Goal: Task Accomplishment & Management: Use online tool/utility

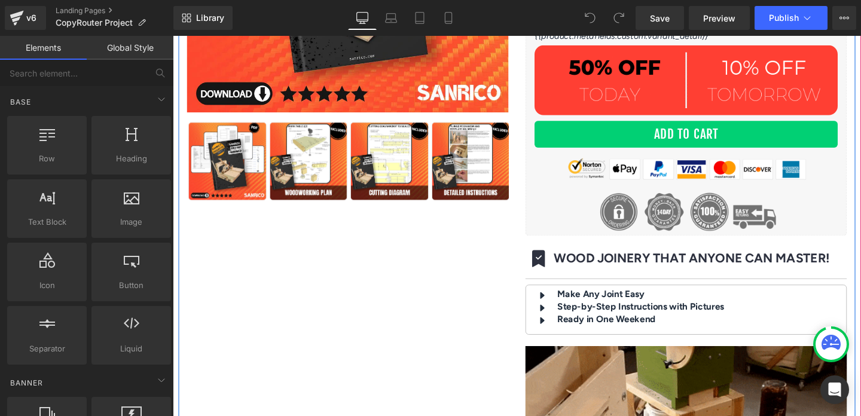
scroll to position [358, 0]
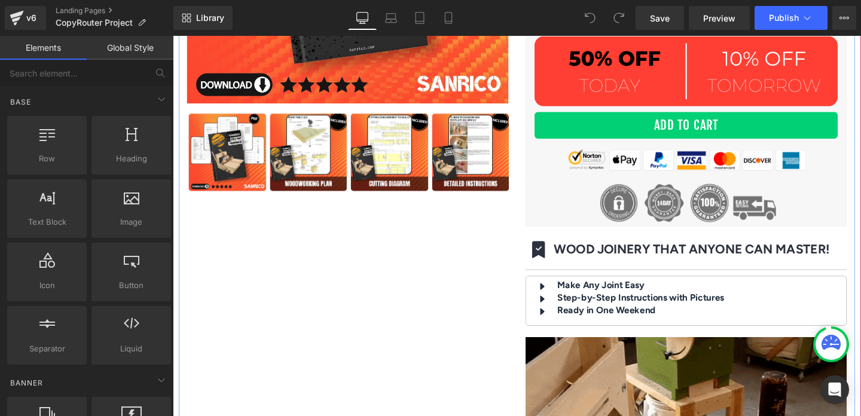
click at [587, 257] on b "WOOD JOINERY THAT ANYONE CAN MASTER!" at bounding box center [719, 260] width 290 height 16
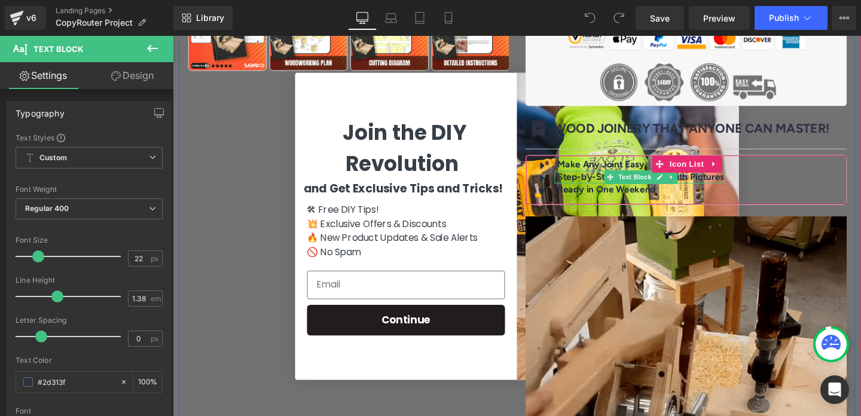
scroll to position [539, 0]
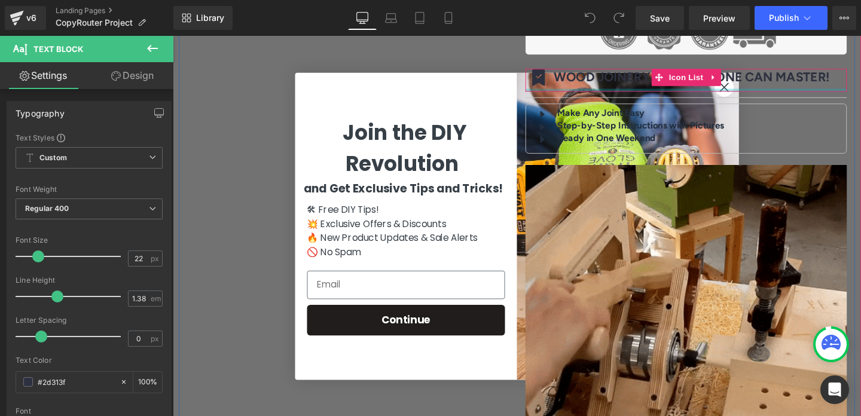
click at [754, 92] on div at bounding box center [713, 93] width 338 height 3
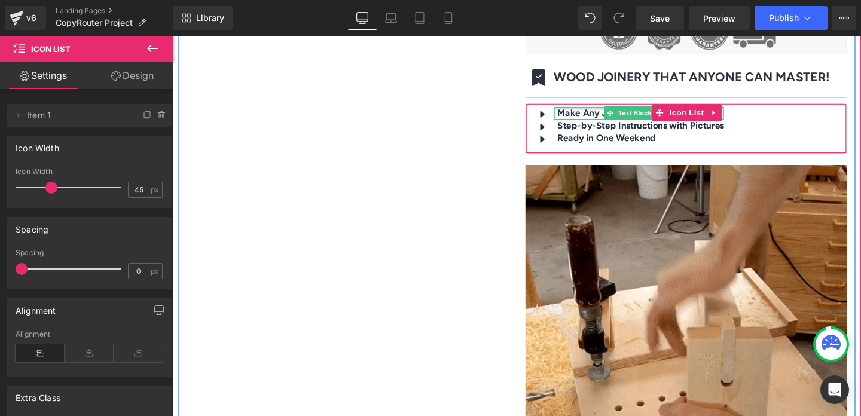
click at [586, 111] on div at bounding box center [663, 112] width 178 height 3
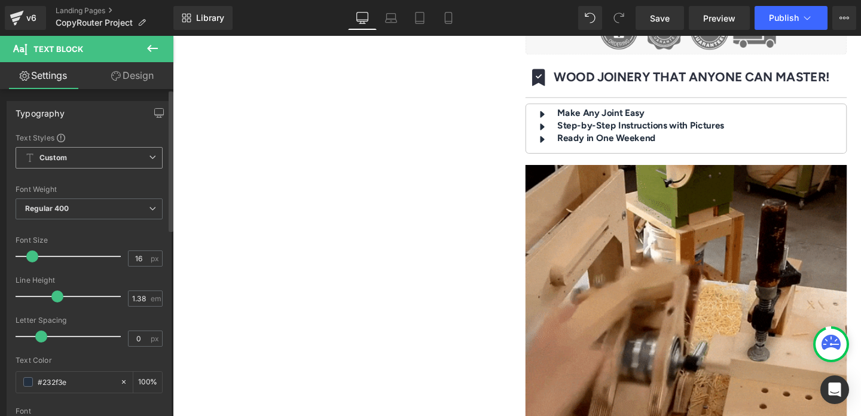
click at [50, 159] on b "Custom" at bounding box center [53, 158] width 28 height 10
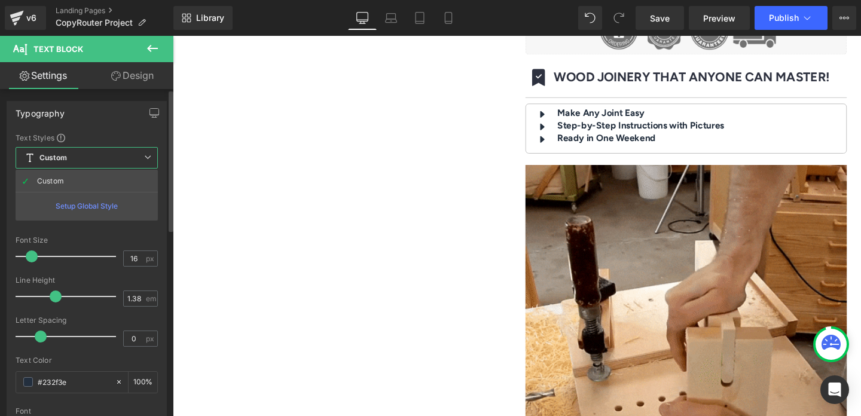
click at [50, 159] on b "Custom" at bounding box center [53, 158] width 28 height 10
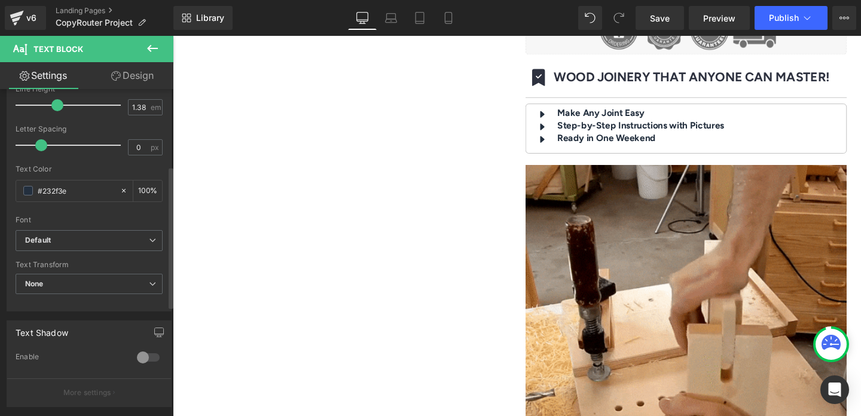
scroll to position [202, 0]
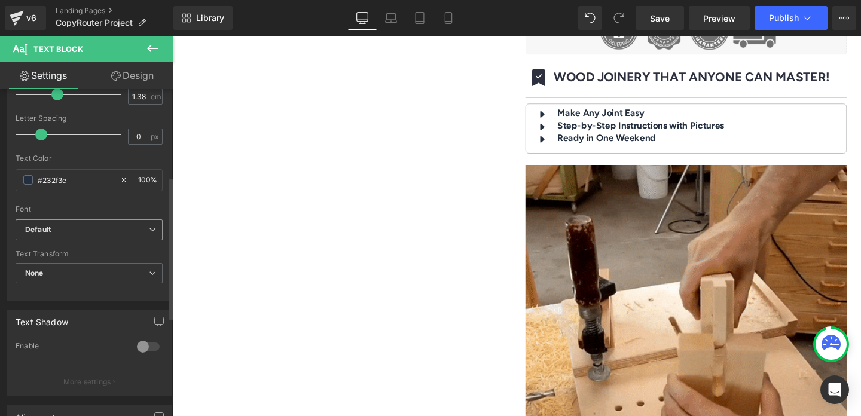
click at [65, 229] on b "Default" at bounding box center [87, 230] width 124 height 10
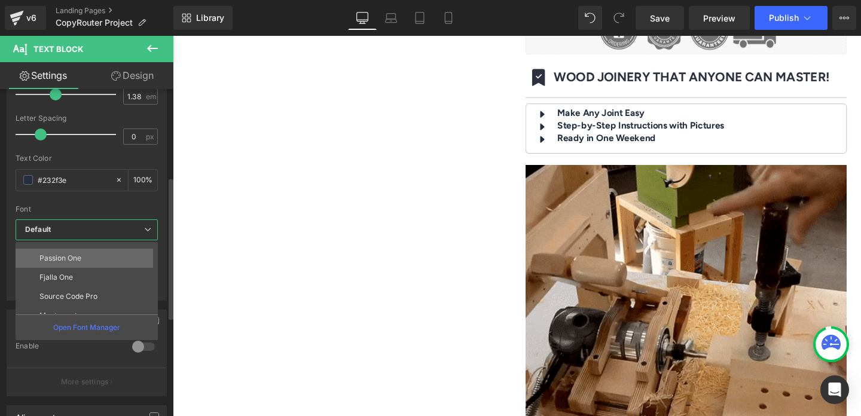
scroll to position [0, 0]
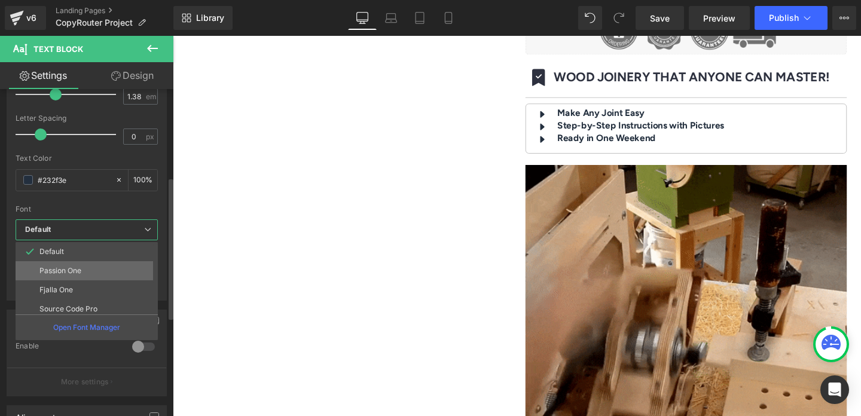
click at [70, 272] on p "Passion One" at bounding box center [60, 271] width 42 height 8
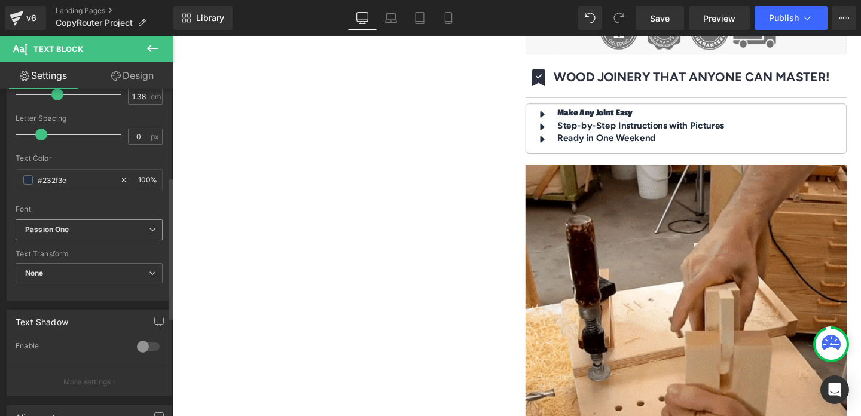
click at [95, 236] on span "Passion One" at bounding box center [89, 230] width 147 height 21
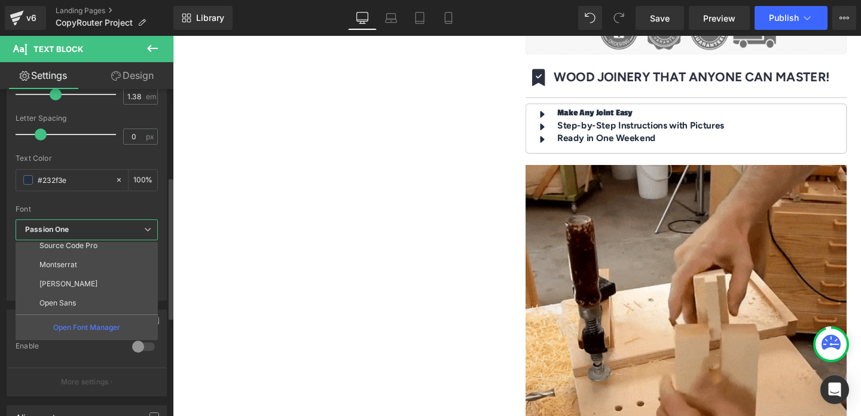
scroll to position [65, 0]
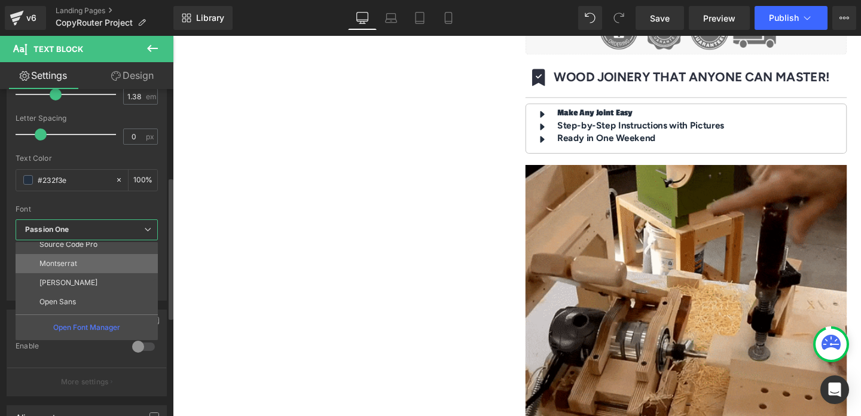
click at [96, 266] on li "Montserrat" at bounding box center [90, 263] width 148 height 19
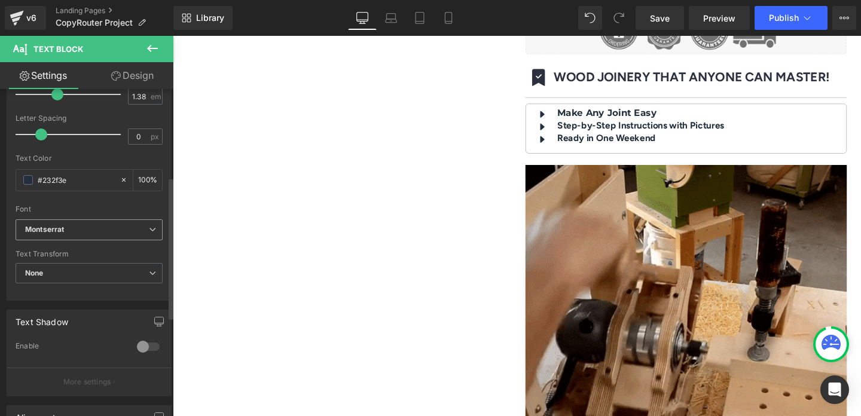
click at [108, 231] on b "Montserrat" at bounding box center [87, 230] width 124 height 10
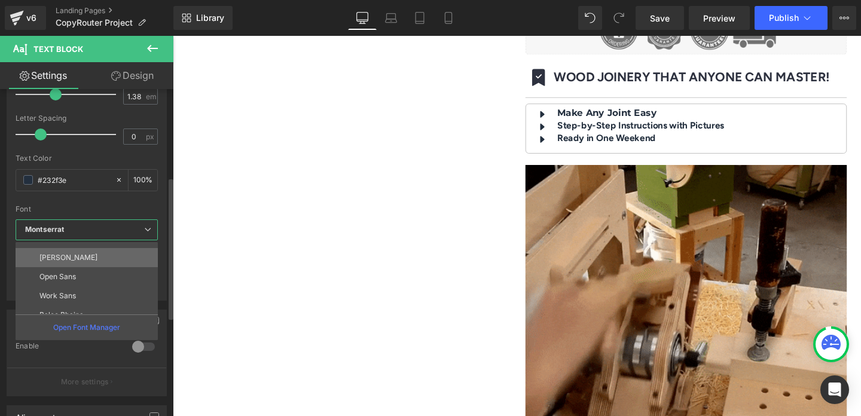
scroll to position [95, 0]
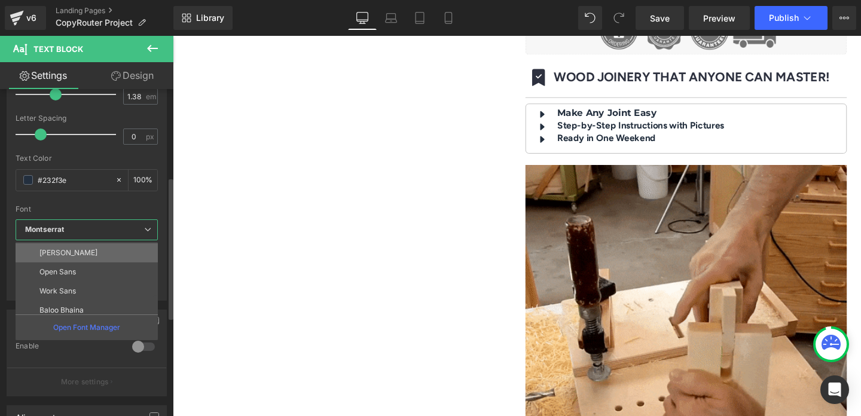
click at [107, 275] on li "Open Sans" at bounding box center [90, 272] width 148 height 19
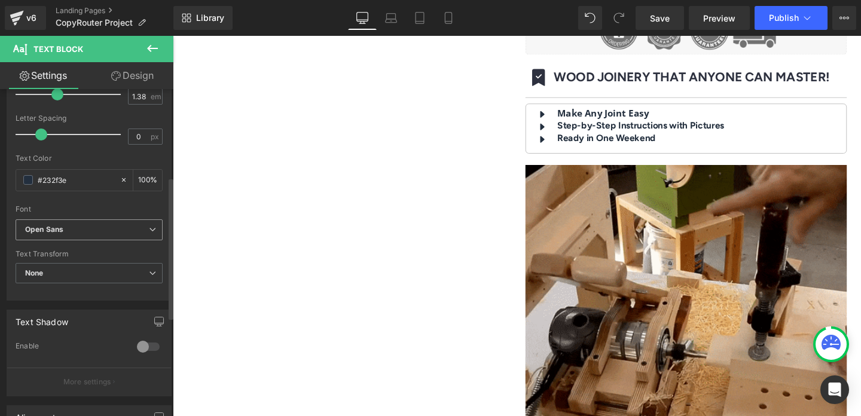
click at [117, 233] on b "Open Sans" at bounding box center [87, 230] width 124 height 10
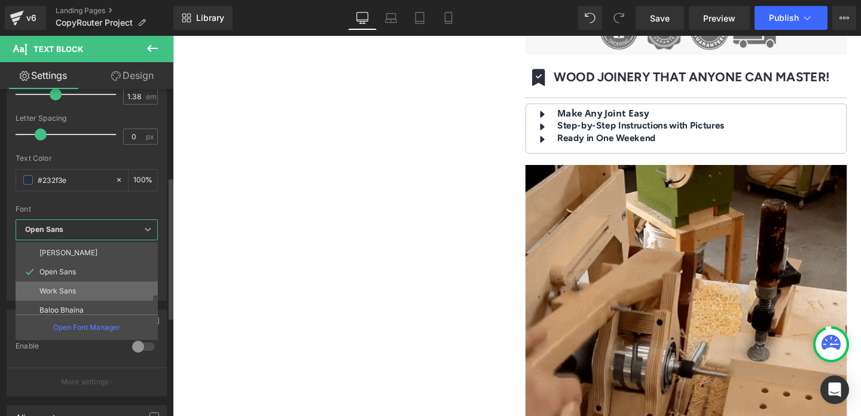
click at [106, 285] on li "Work Sans" at bounding box center [90, 291] width 148 height 19
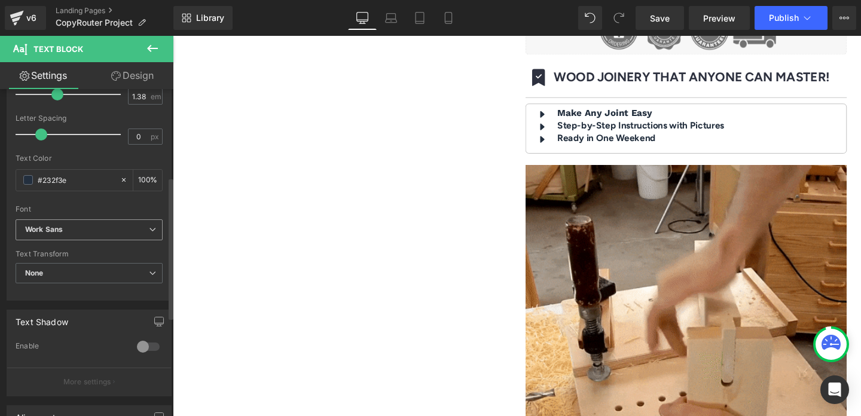
click at [113, 231] on b "Work Sans" at bounding box center [87, 230] width 124 height 10
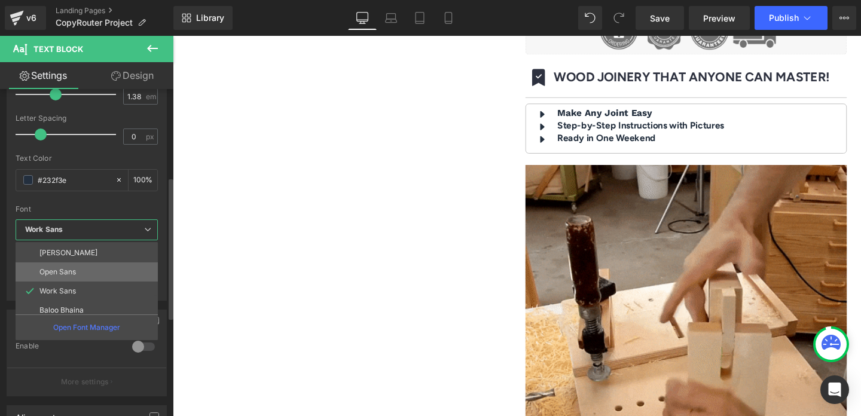
scroll to position [100, 0]
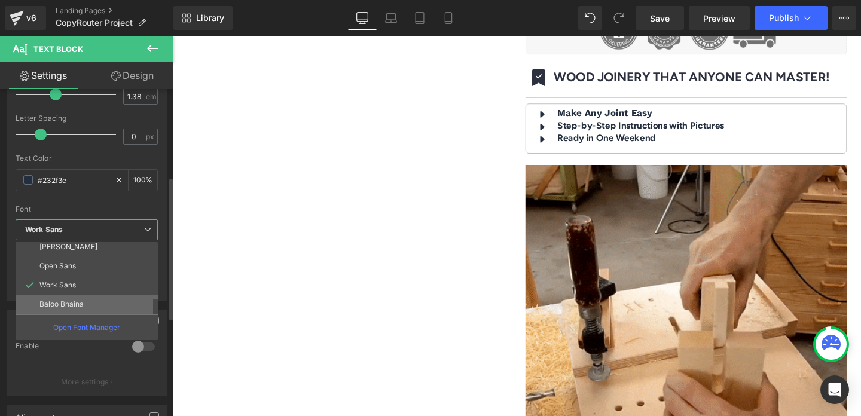
click at [108, 299] on li "Baloo Bhaina" at bounding box center [90, 304] width 148 height 19
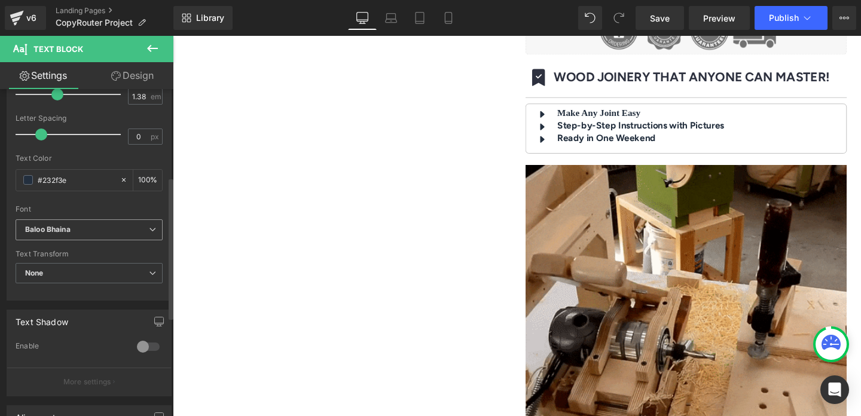
click at [115, 228] on b "Baloo Bhaina" at bounding box center [87, 230] width 124 height 10
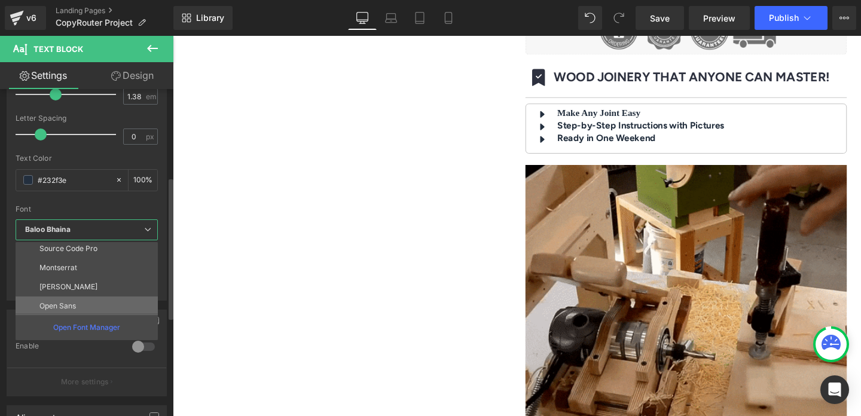
scroll to position [59, 0]
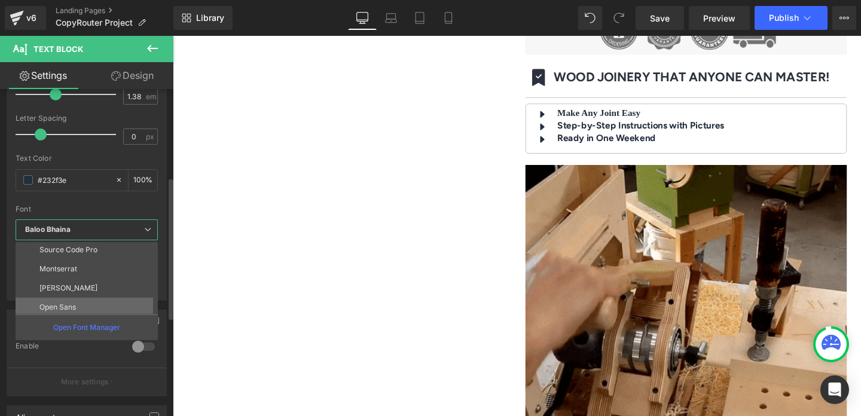
click at [109, 300] on li "Open Sans" at bounding box center [90, 307] width 148 height 19
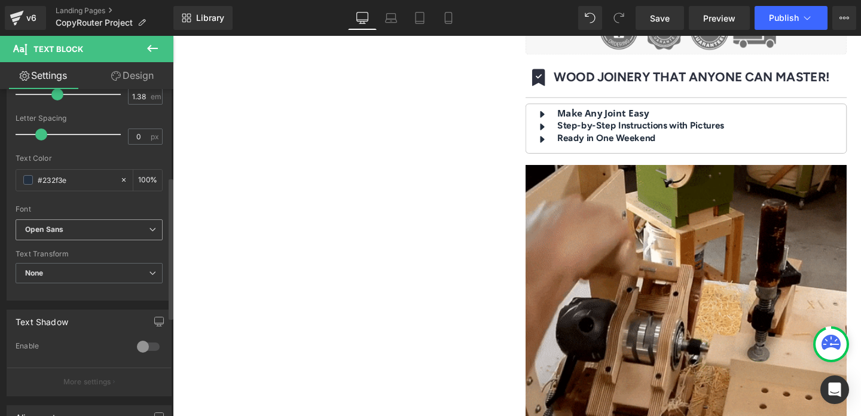
click at [121, 233] on b "Open Sans" at bounding box center [87, 230] width 124 height 10
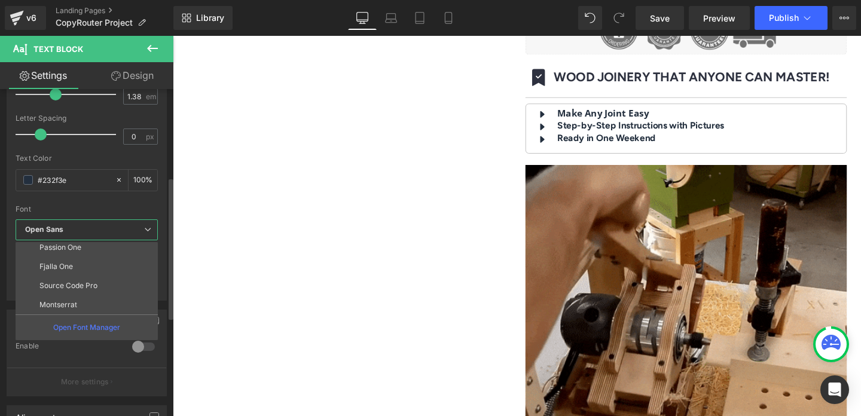
scroll to position [17, 0]
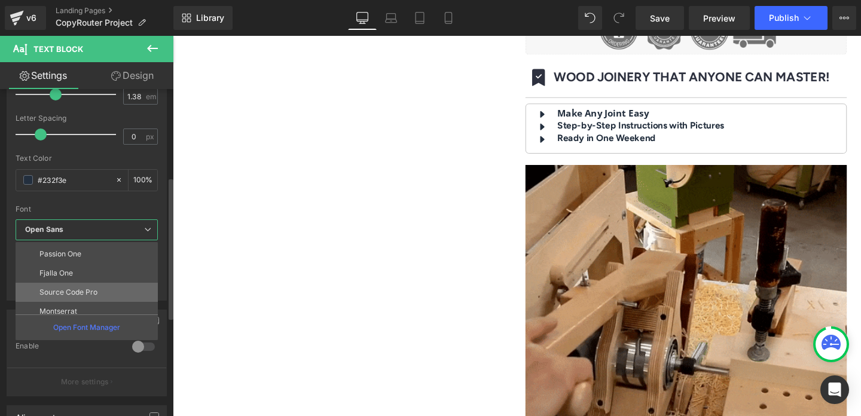
click at [108, 288] on li "Source Code Pro" at bounding box center [90, 292] width 148 height 19
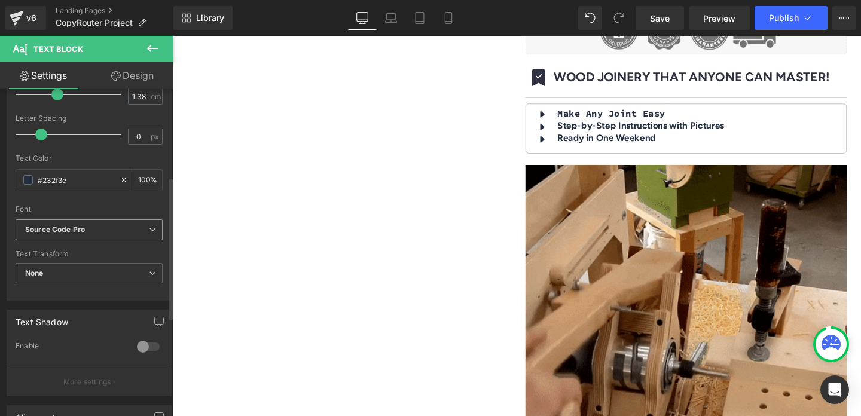
click at [118, 227] on b "Source Code Pro" at bounding box center [87, 230] width 124 height 10
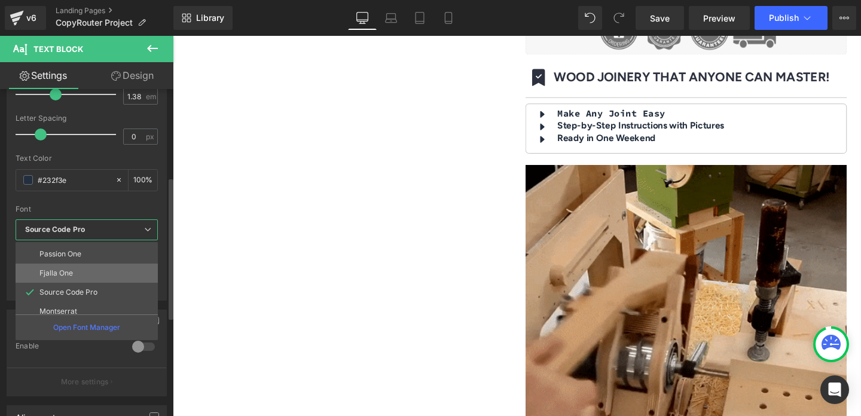
scroll to position [0, 0]
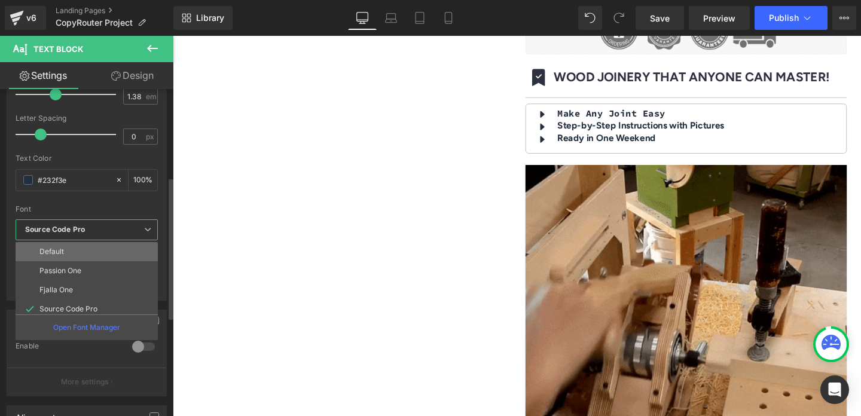
click at [109, 252] on li "Default" at bounding box center [90, 251] width 148 height 19
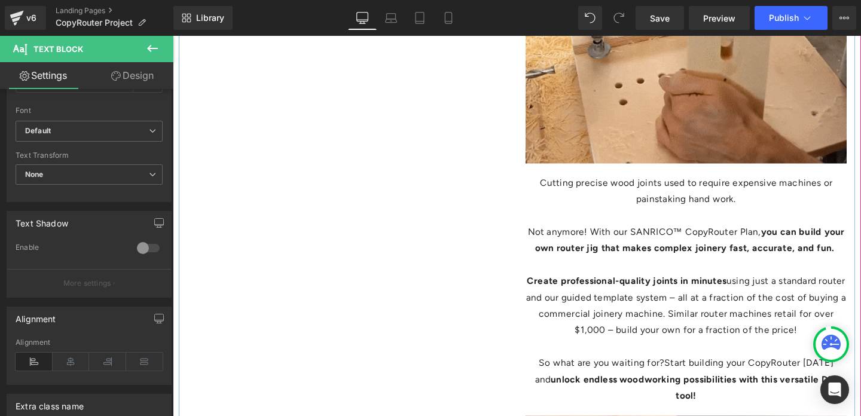
scroll to position [888, 0]
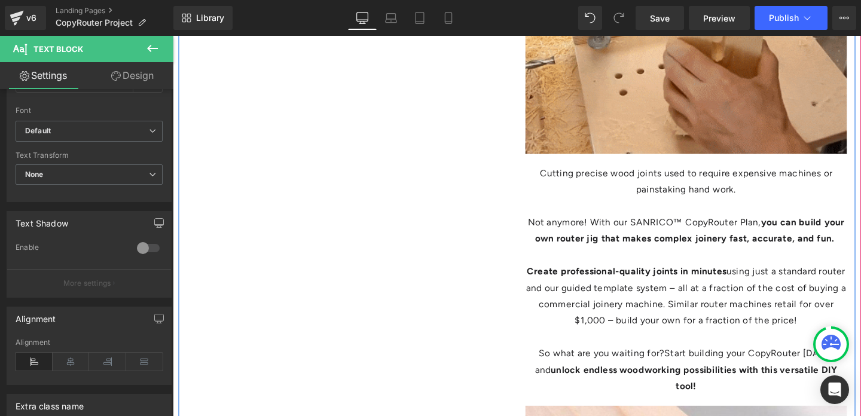
click at [618, 182] on p "Cutting precise wood joints used to require expensive machines or painstaking h…" at bounding box center [713, 189] width 338 height 35
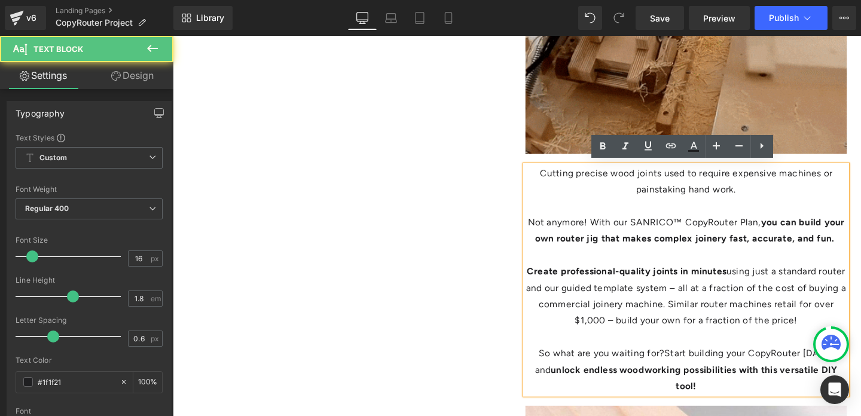
click at [623, 238] on p "Not anymore! With our SANRICO™ CopyRouter Plan, you can build your own router j…" at bounding box center [713, 241] width 338 height 35
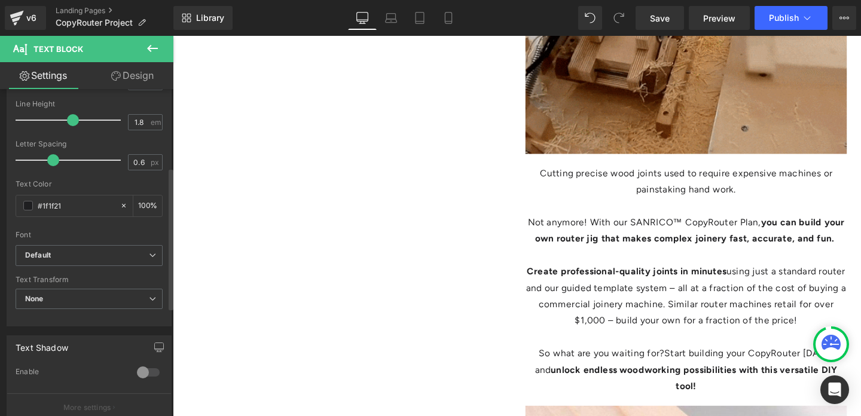
scroll to position [181, 0]
click at [98, 251] on b "Default" at bounding box center [87, 251] width 124 height 10
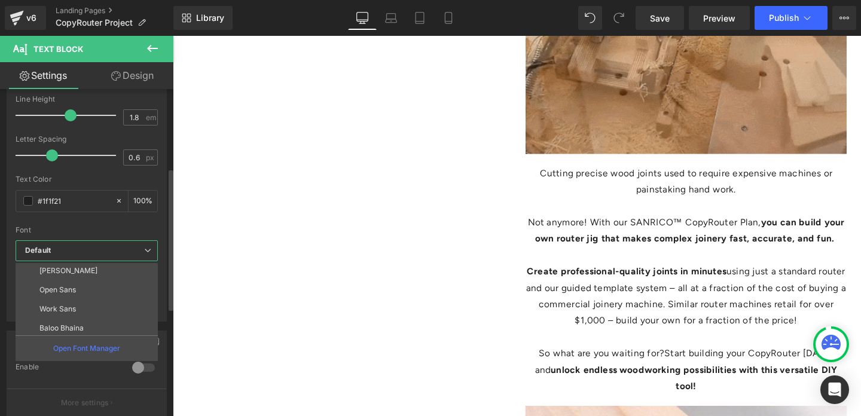
scroll to position [100, 0]
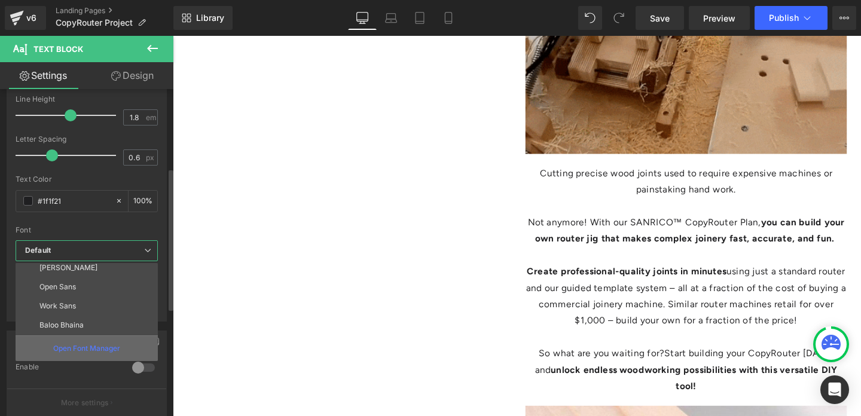
click at [96, 343] on p "Open Font Manager" at bounding box center [86, 348] width 67 height 11
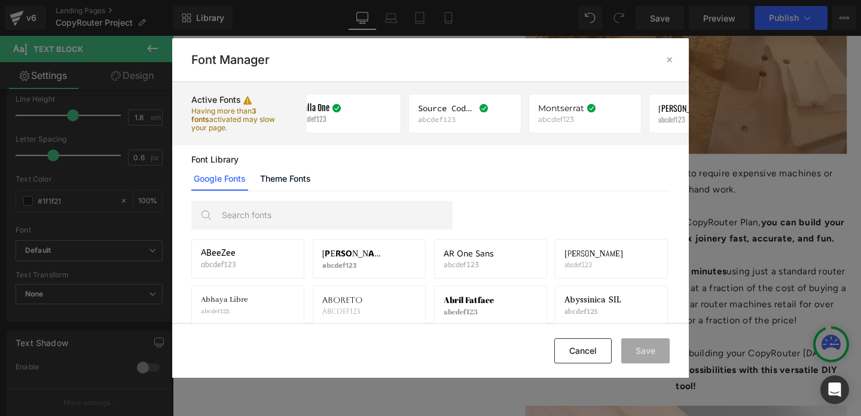
scroll to position [0, 0]
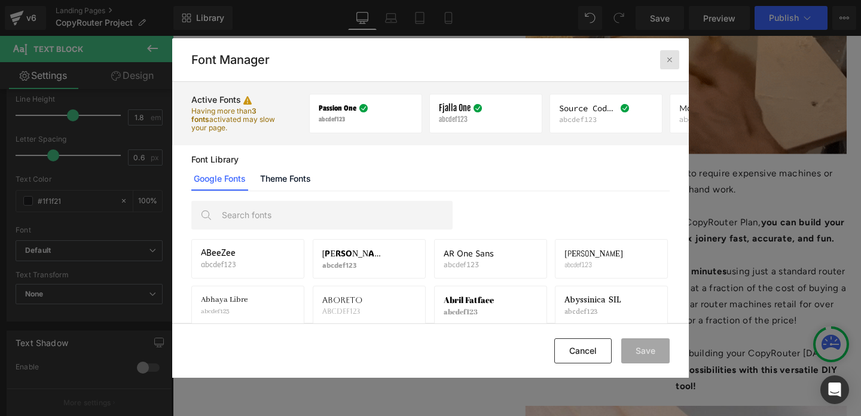
click at [671, 57] on icon at bounding box center [670, 60] width 10 height 10
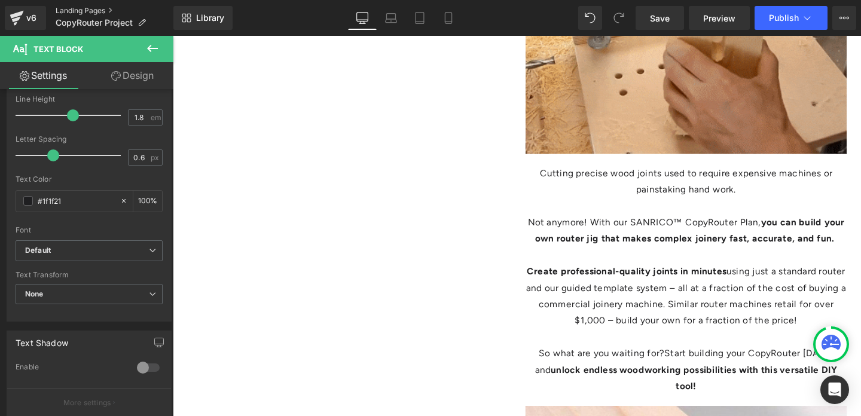
click at [104, 10] on link "Landing Pages" at bounding box center [115, 11] width 118 height 10
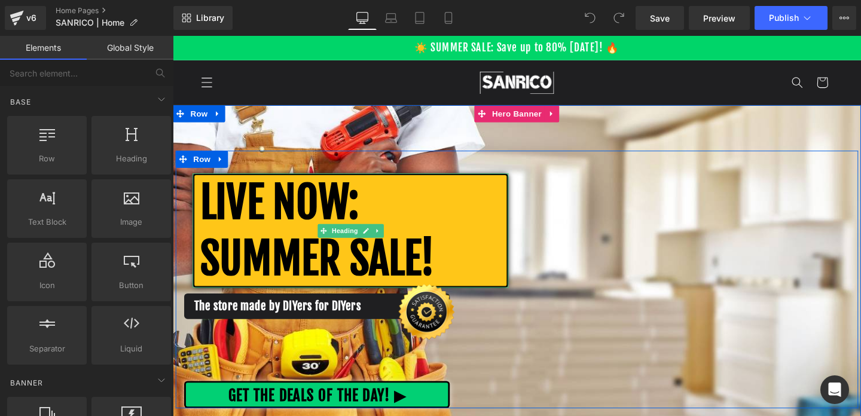
click at [295, 272] on strong "LIVE NOW: SUMMER SALE!" at bounding box center [325, 240] width 246 height 115
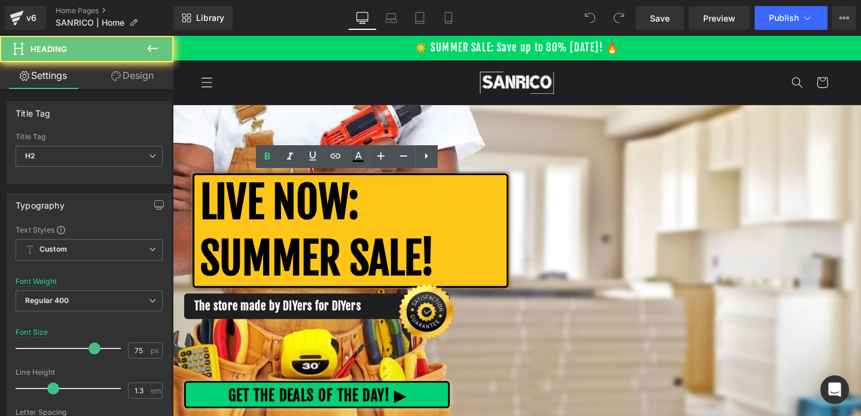
click at [279, 270] on strong "LIVE NOW: SUMMER SALE!" at bounding box center [325, 240] width 246 height 115
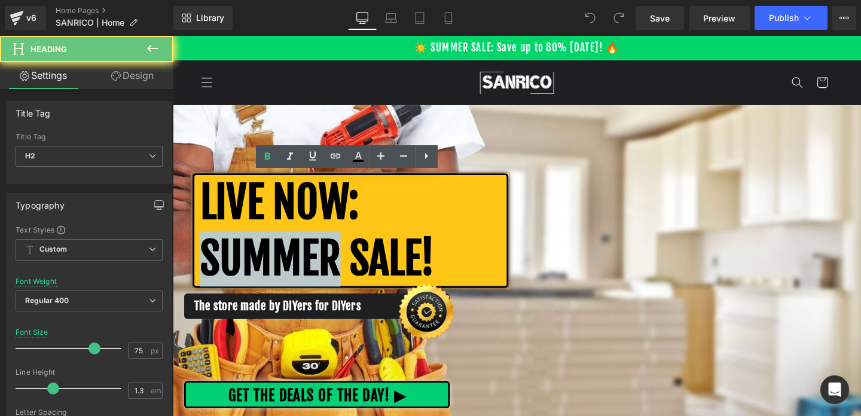
click at [279, 270] on strong "LIVE NOW: SUMMER SALE!" at bounding box center [325, 240] width 246 height 115
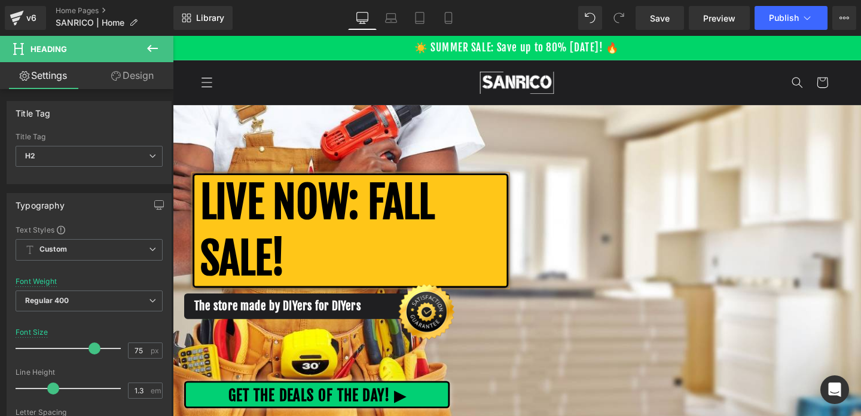
click at [639, 281] on div "LIVE NOW: FALL SALE! Heading The store made by DIYers for DIYers Text Block Ima…" at bounding box center [535, 292] width 718 height 271
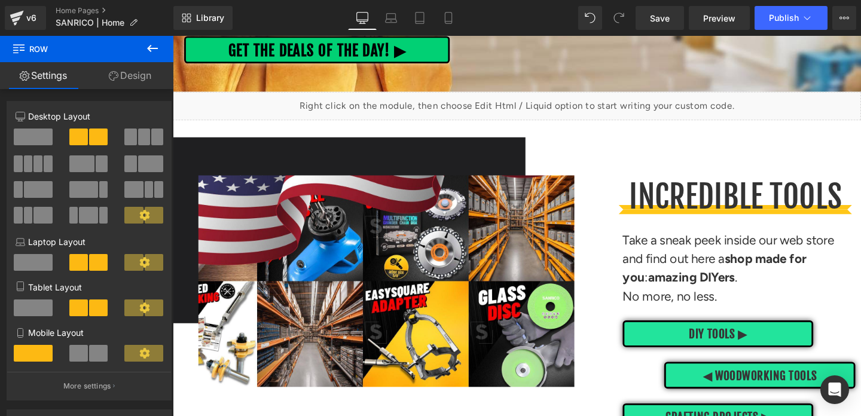
scroll to position [368, 0]
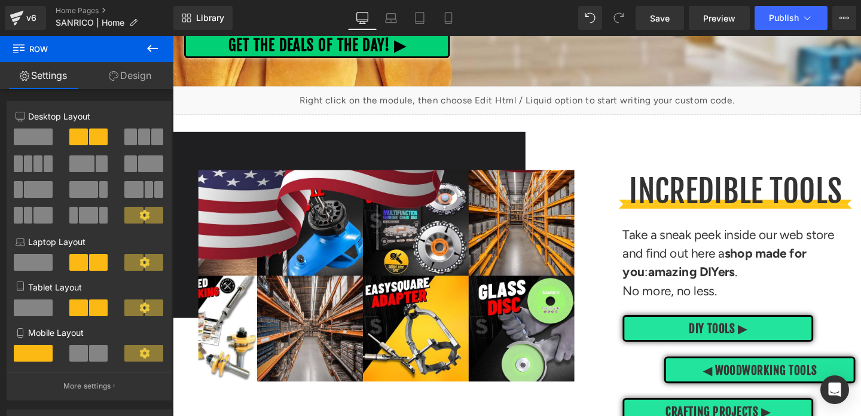
click at [674, 262] on p "Take a sneak peek inside our web store and find out here a shop made for you : …" at bounding box center [768, 264] width 245 height 59
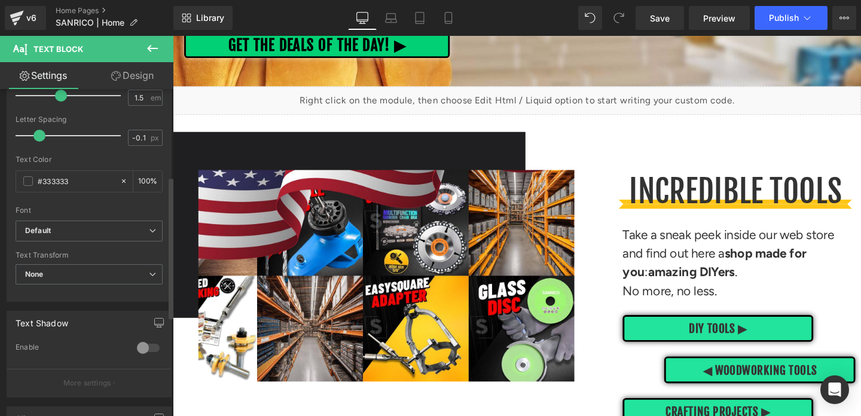
scroll to position [205, 0]
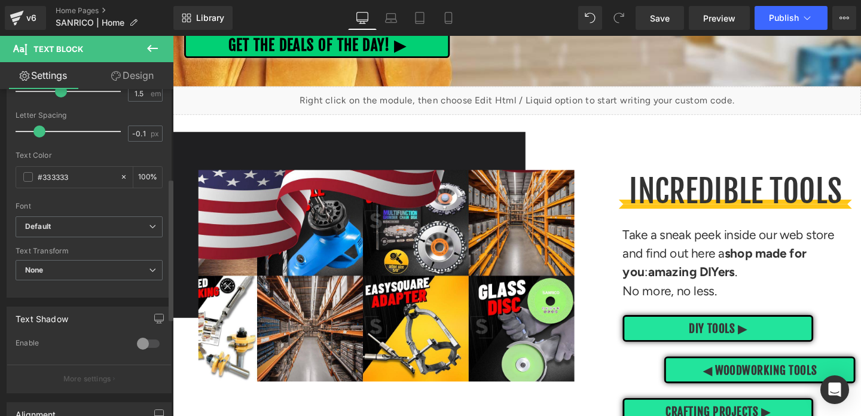
click at [62, 227] on b "Default" at bounding box center [87, 227] width 124 height 10
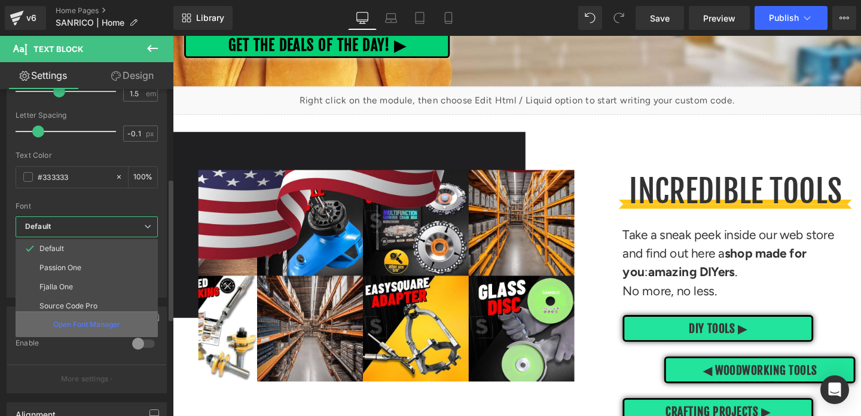
click at [74, 320] on p "Open Font Manager" at bounding box center [86, 324] width 67 height 11
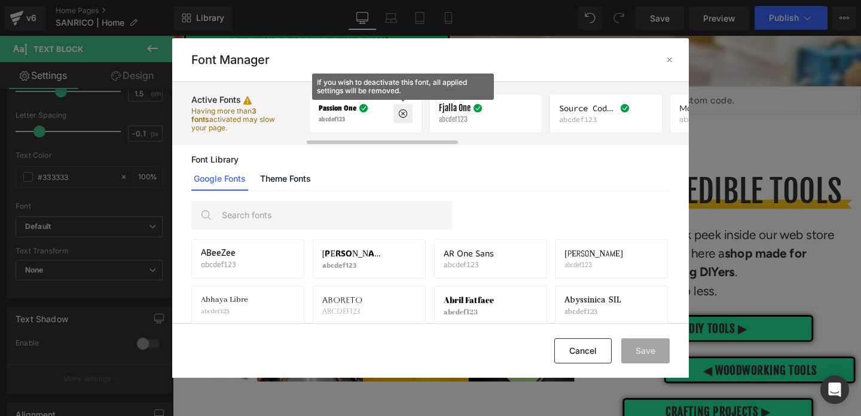
click at [401, 115] on icon at bounding box center [403, 114] width 10 height 10
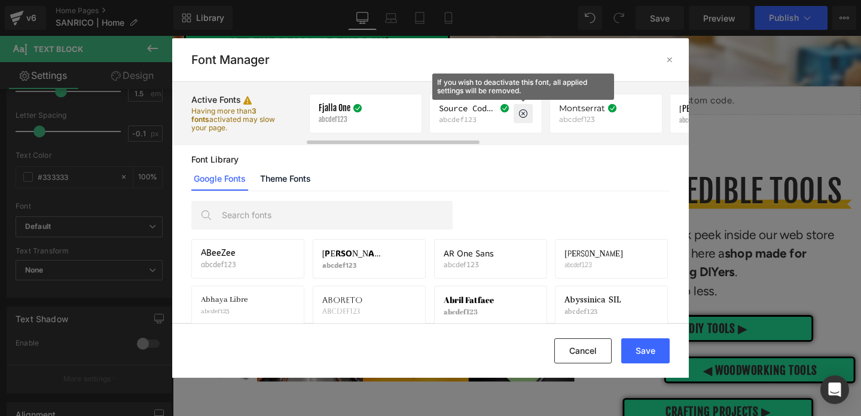
click at [523, 112] on icon at bounding box center [524, 114] width 10 height 10
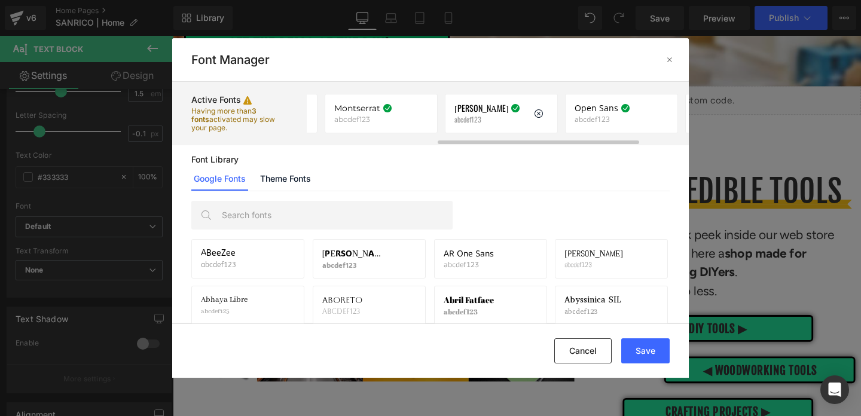
scroll to position [0, 176]
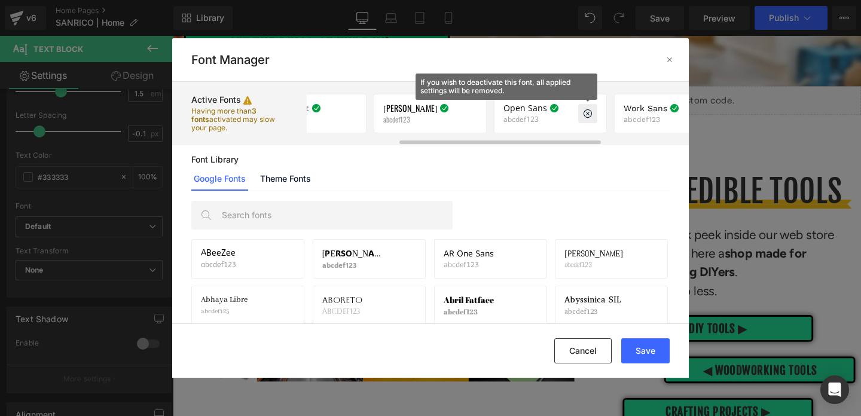
click at [588, 116] on icon at bounding box center [588, 114] width 10 height 10
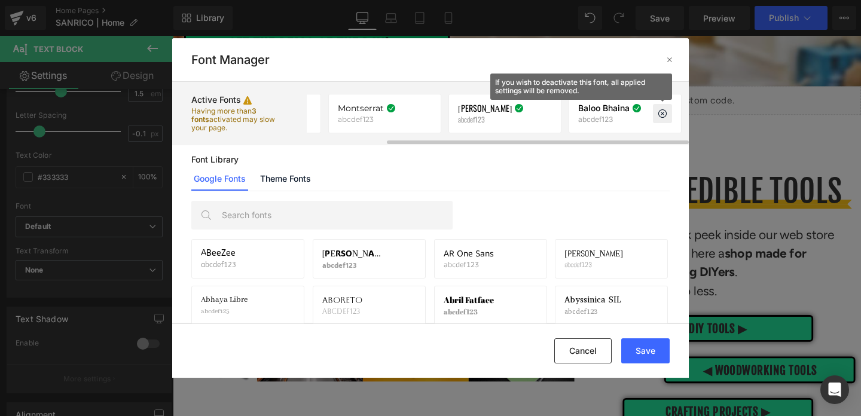
click at [662, 115] on icon at bounding box center [663, 114] width 10 height 10
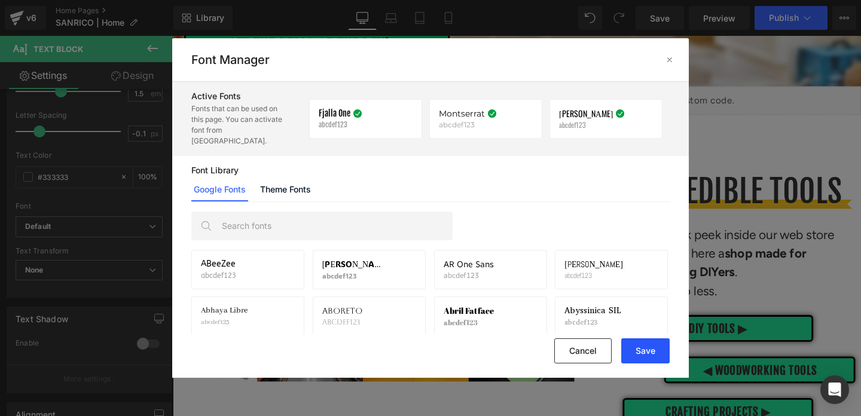
click at [650, 352] on button "Save" at bounding box center [646, 351] width 48 height 25
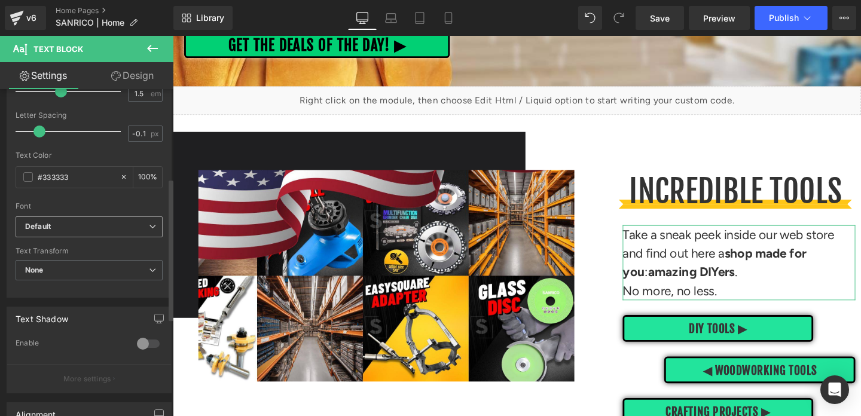
click at [69, 232] on span "Default" at bounding box center [89, 227] width 147 height 21
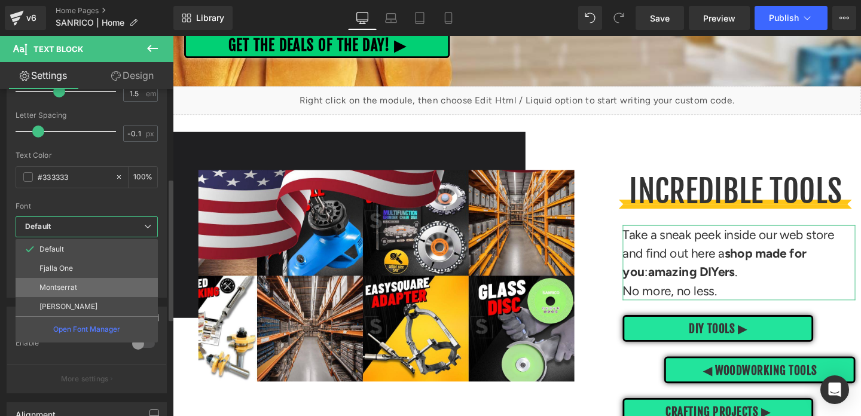
click at [65, 284] on p "Montserrat" at bounding box center [58, 288] width 38 height 8
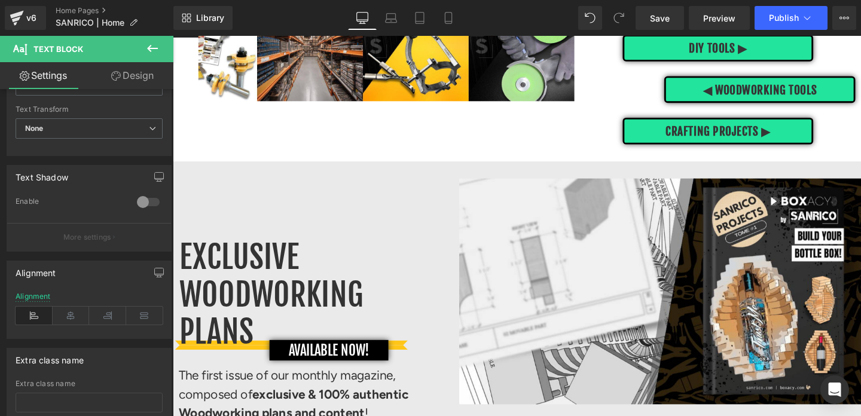
scroll to position [681, 0]
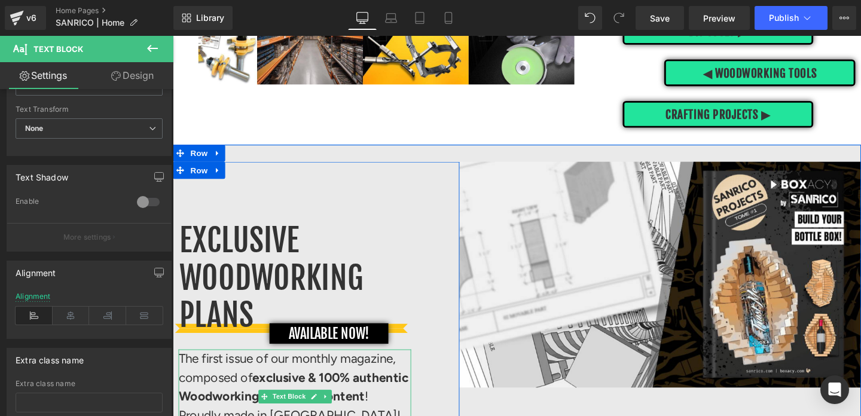
click at [303, 391] on strong "exclusive & 100% authentic Woodworking plans and content" at bounding box center [300, 405] width 242 height 36
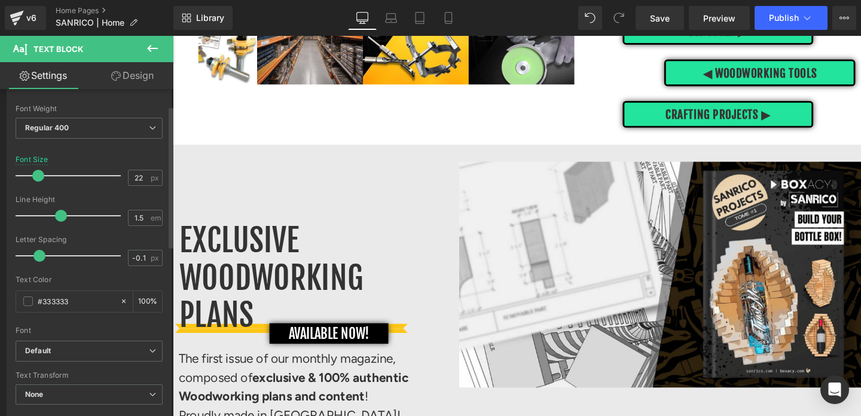
scroll to position [93, 0]
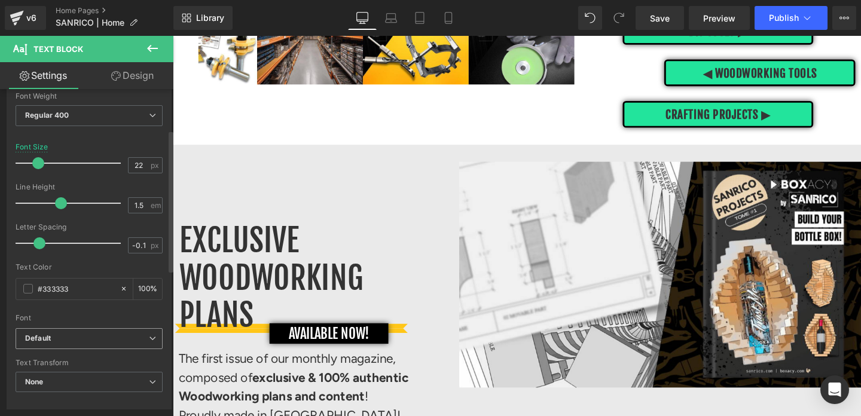
click at [74, 340] on b "Default" at bounding box center [87, 339] width 124 height 10
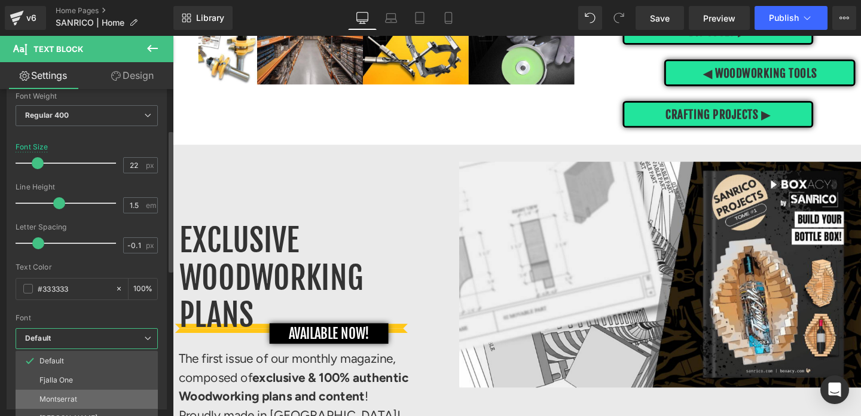
click at [71, 393] on li "Montserrat" at bounding box center [87, 399] width 142 height 19
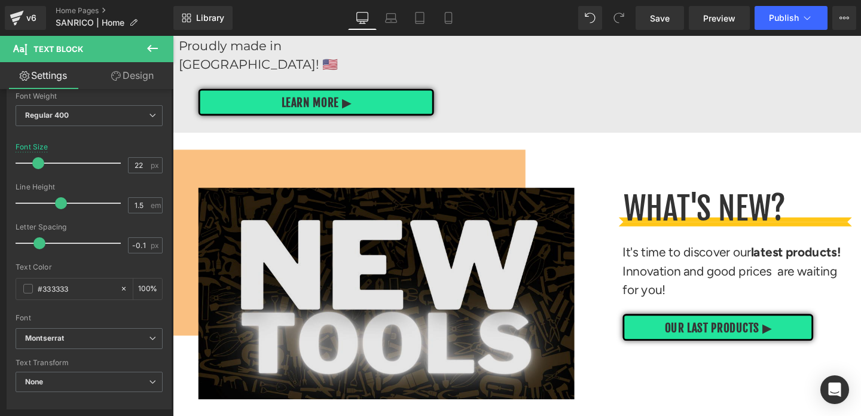
scroll to position [1113, 0]
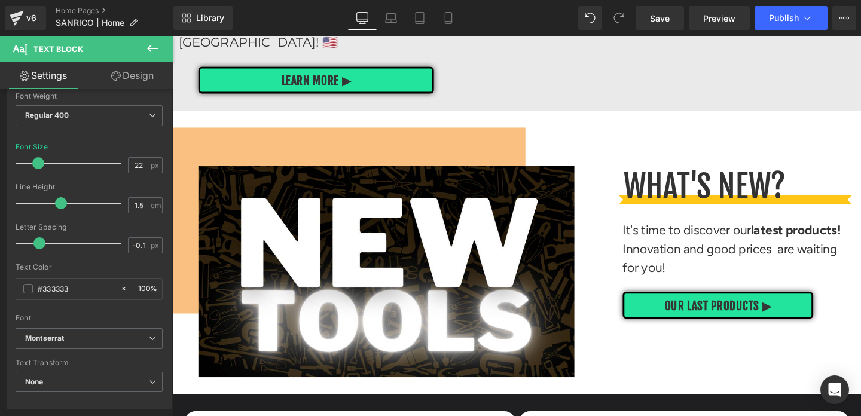
click at [725, 250] on p "Innovation and good prices are waiting for you!" at bounding box center [768, 269] width 245 height 39
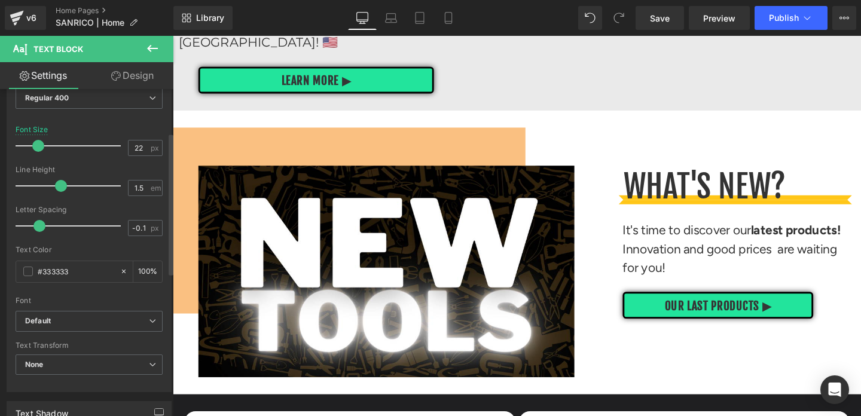
scroll to position [147, 0]
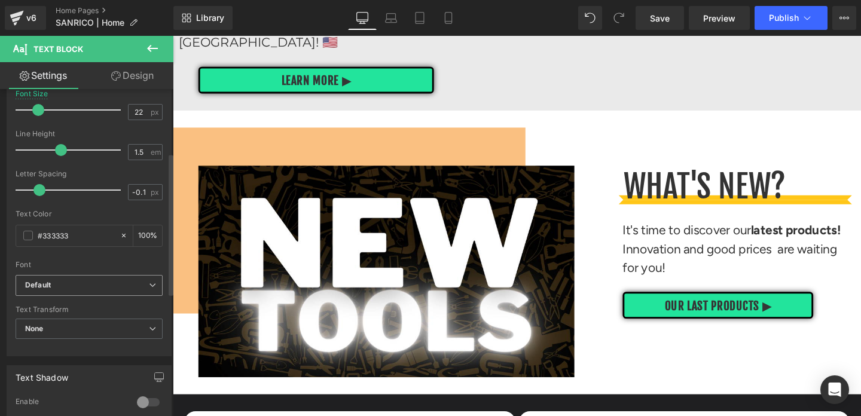
click at [84, 288] on b "Default" at bounding box center [87, 286] width 124 height 10
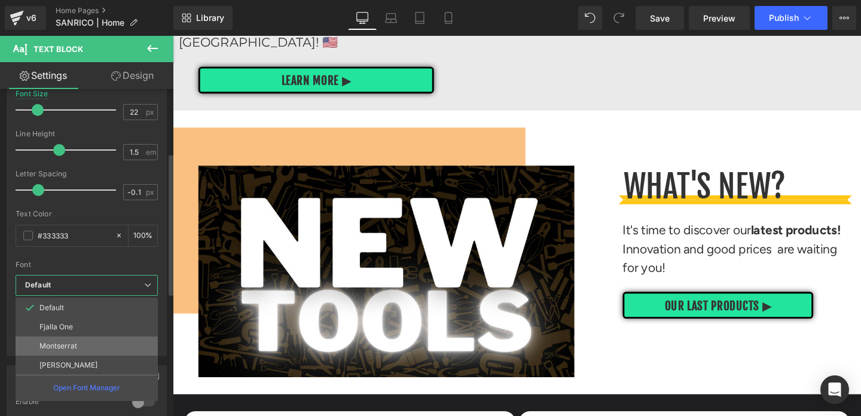
click at [80, 348] on li "Montserrat" at bounding box center [87, 346] width 142 height 19
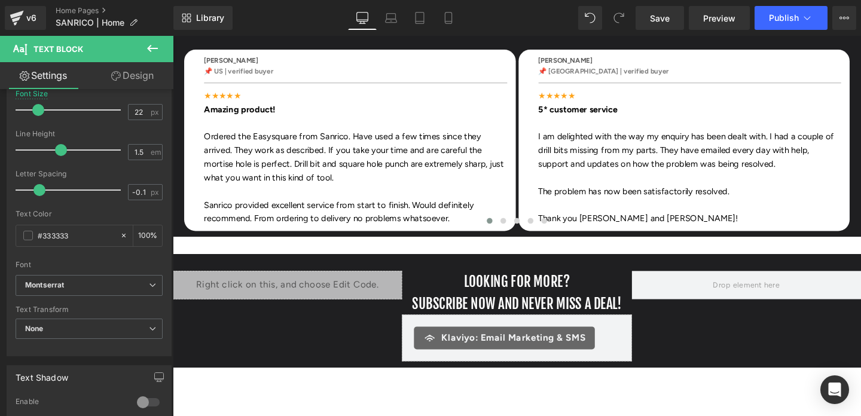
scroll to position [1501, 0]
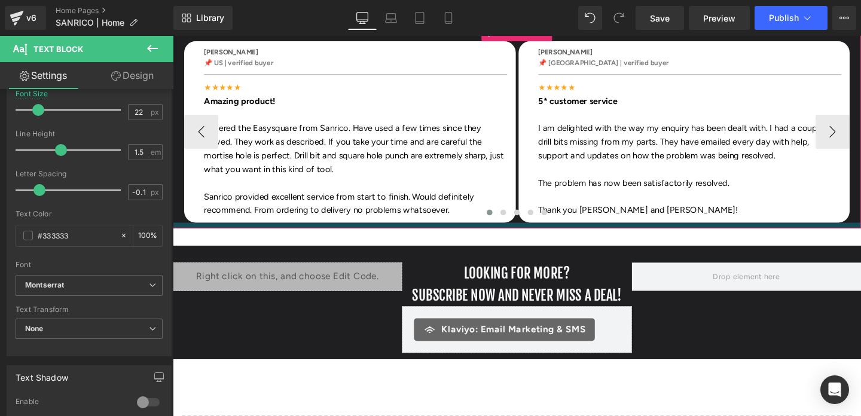
click at [486, 233] on div at bounding box center [535, 236] width 724 height 6
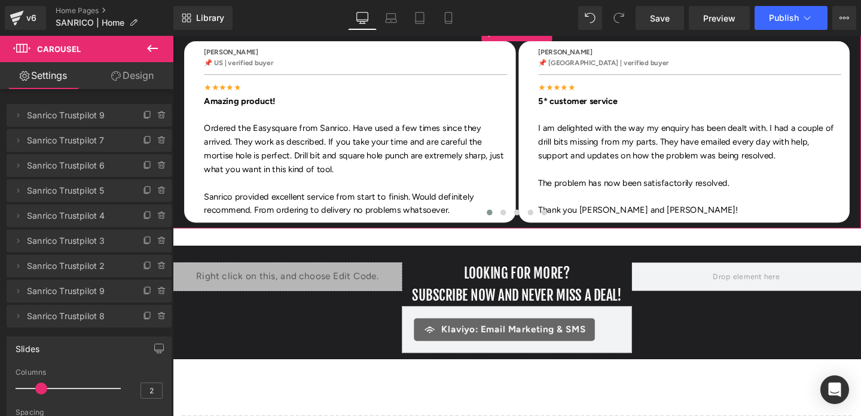
click at [131, 71] on link "Design" at bounding box center [132, 75] width 87 height 27
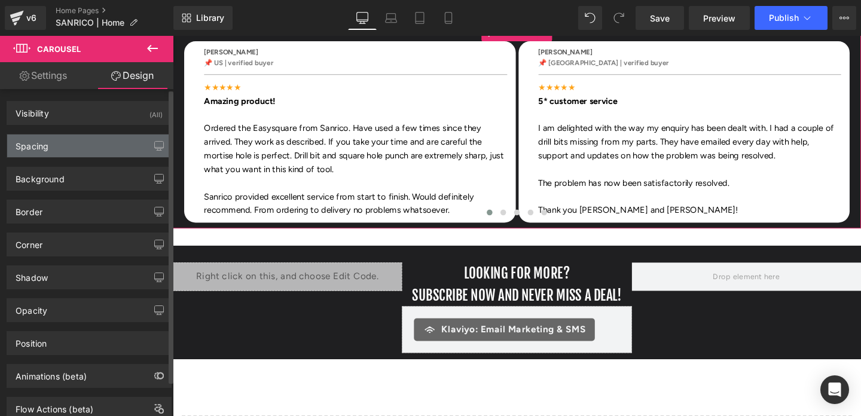
click at [69, 144] on div "Spacing" at bounding box center [89, 146] width 164 height 23
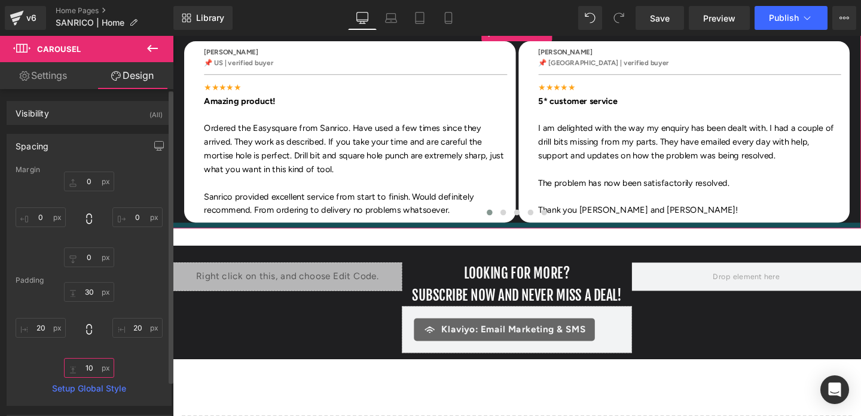
click at [87, 370] on input "10" at bounding box center [89, 368] width 50 height 20
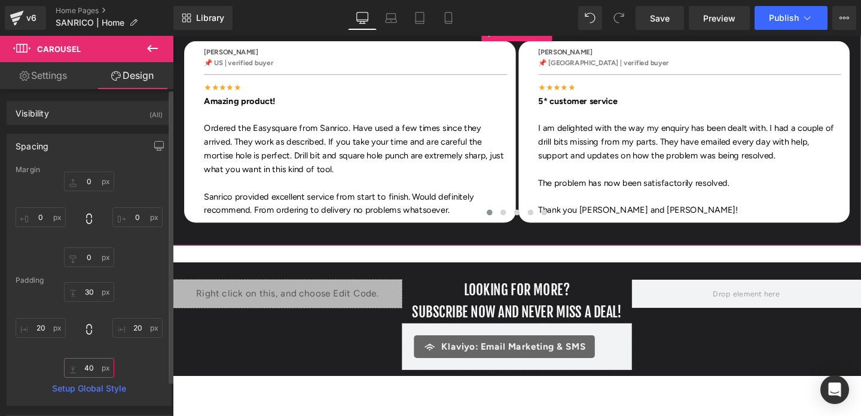
type input "4"
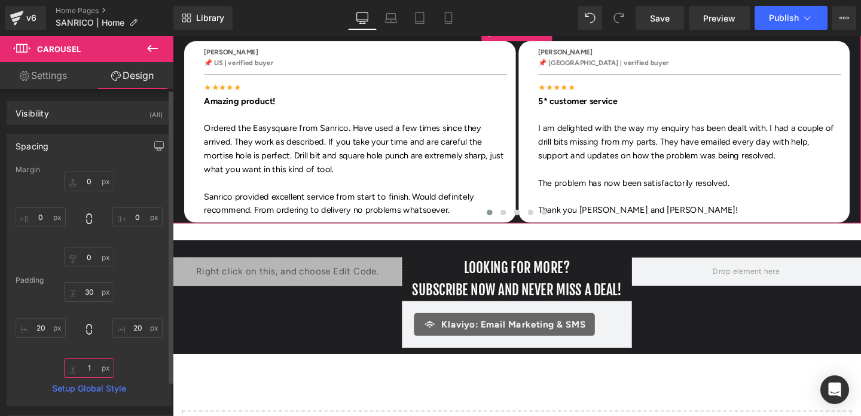
type input "10"
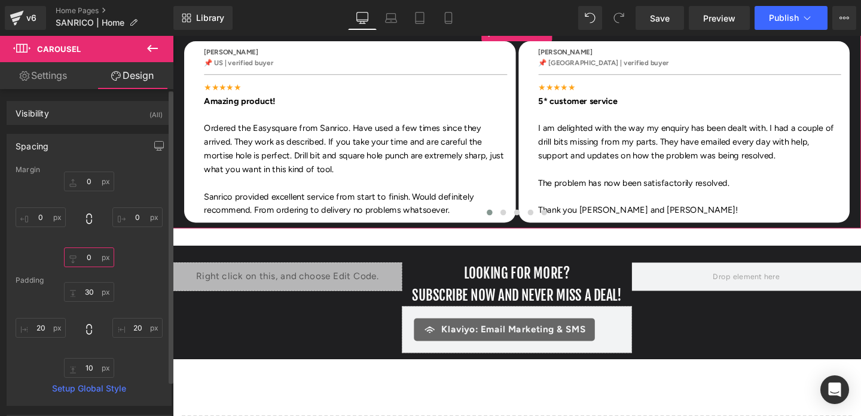
click at [84, 255] on input "0" at bounding box center [89, 258] width 50 height 20
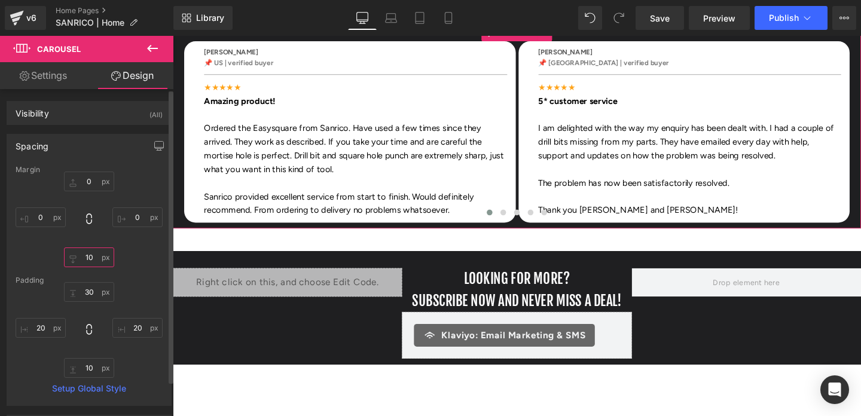
type input "1"
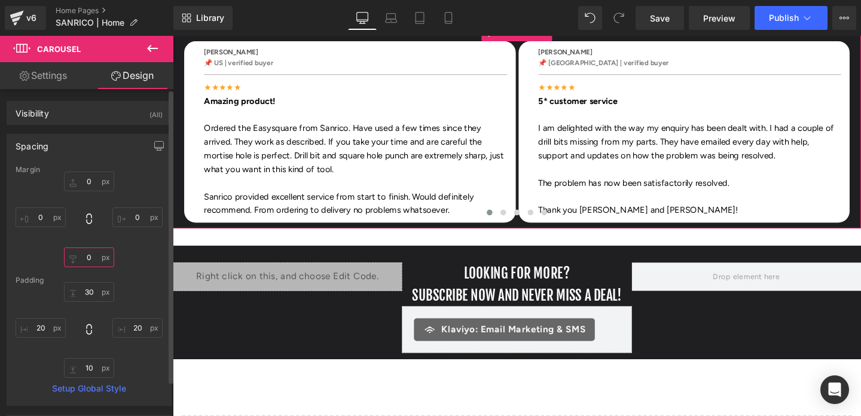
type input "0"
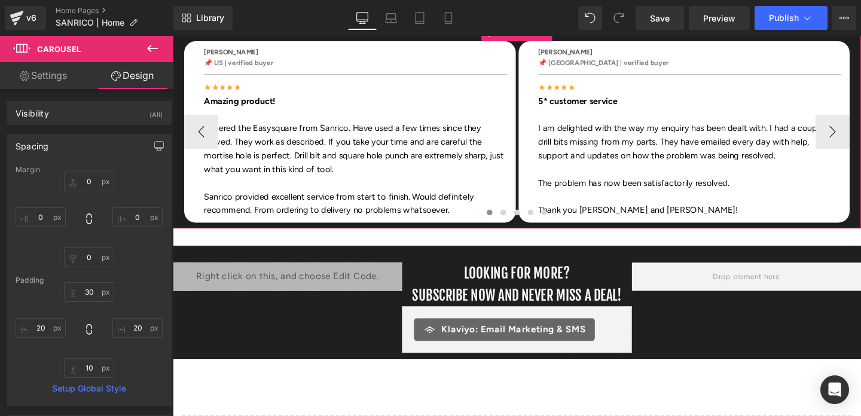
click at [466, 216] on div at bounding box center [535, 225] width 700 height 18
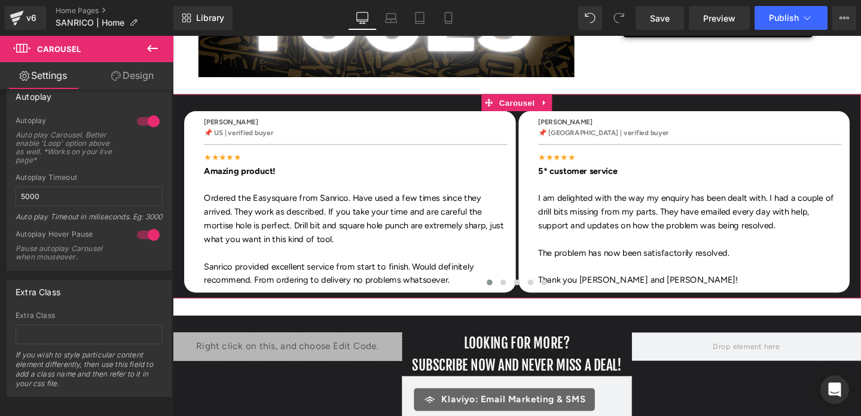
scroll to position [1419, 0]
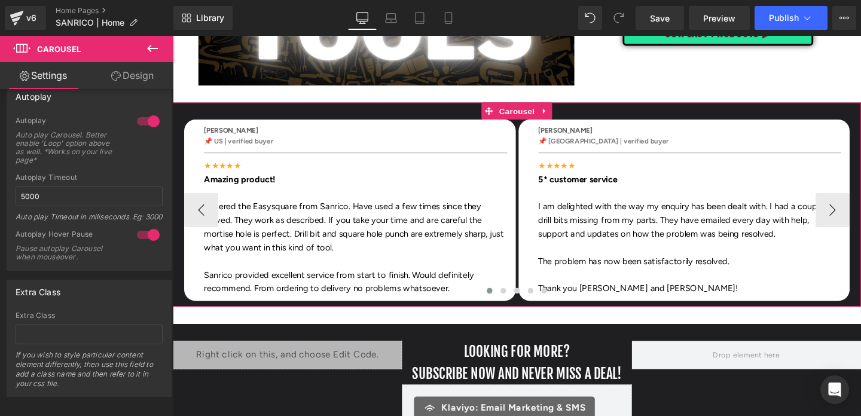
click at [422, 215] on p "Ordered the Easysquare from Sanrico. Have used a few times since they arrived. …" at bounding box center [365, 236] width 319 height 57
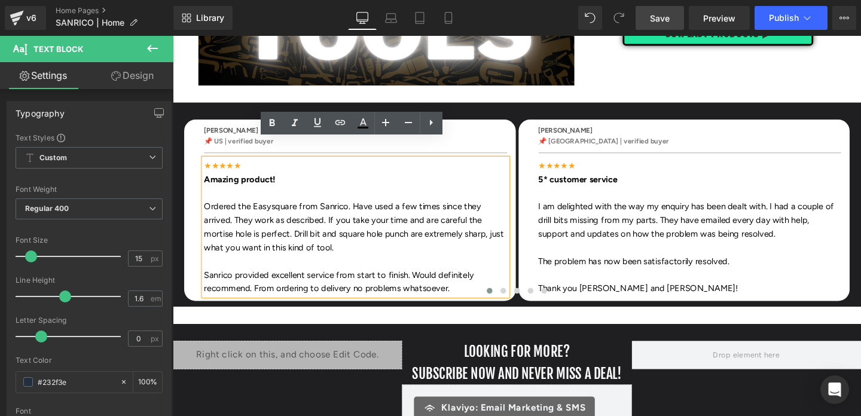
click at [658, 23] on span "Save" at bounding box center [660, 18] width 20 height 13
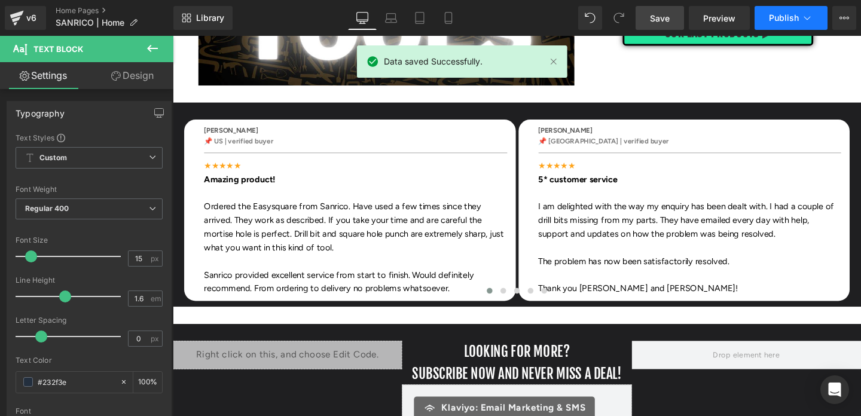
click at [782, 17] on span "Publish" at bounding box center [784, 18] width 30 height 10
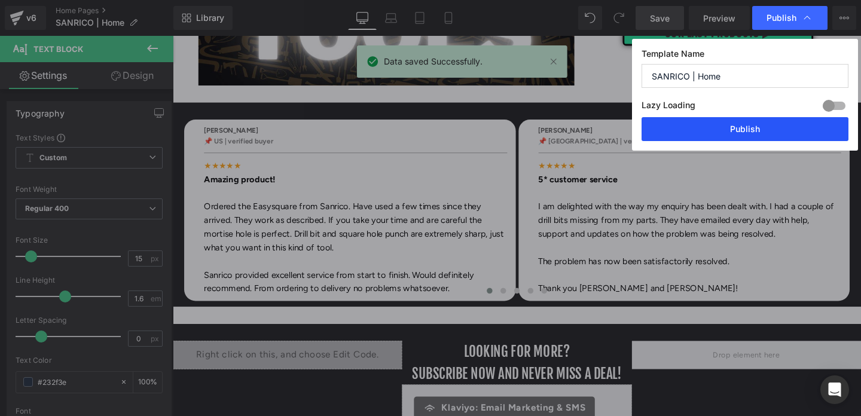
click at [735, 129] on button "Publish" at bounding box center [745, 129] width 207 height 24
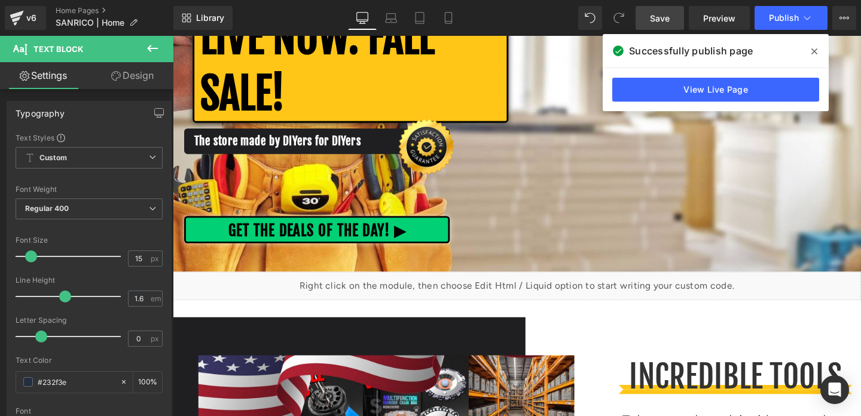
scroll to position [0, 0]
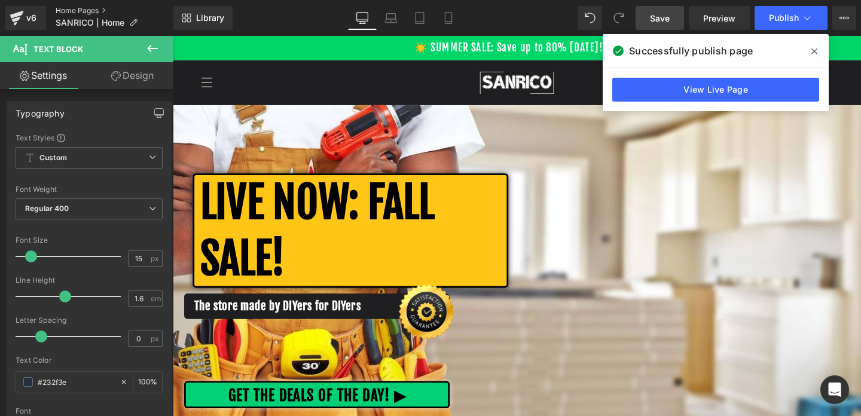
click at [65, 7] on link "Home Pages" at bounding box center [115, 11] width 118 height 10
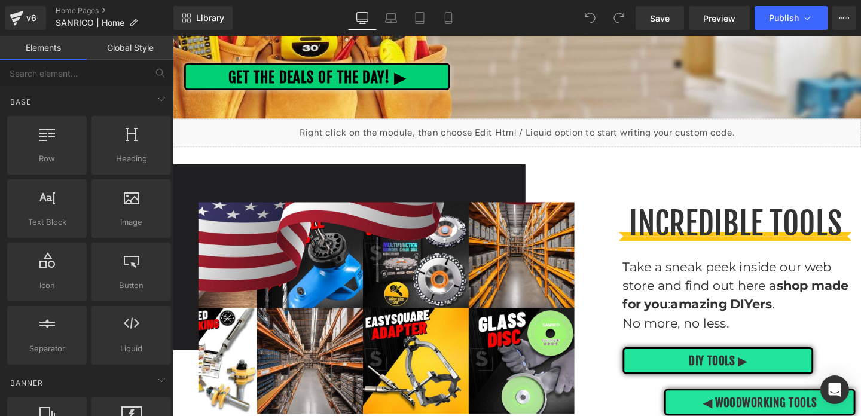
scroll to position [341, 0]
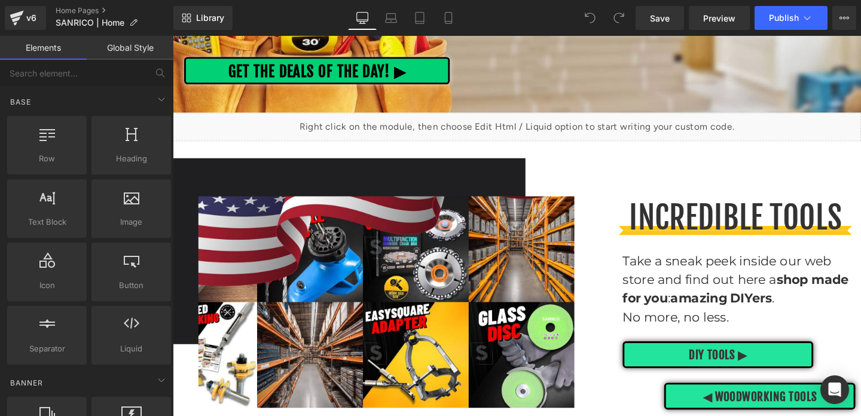
click at [719, 297] on p "Take a sneak peek inside our web store and find out here a shop made for you : …" at bounding box center [768, 292] width 245 height 59
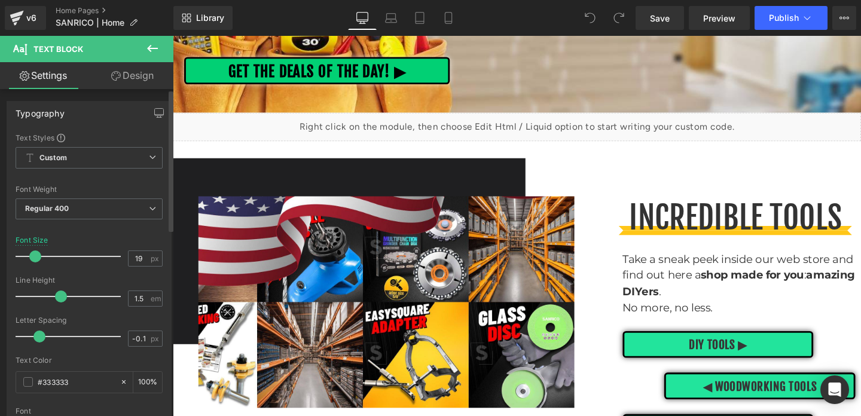
type input "20"
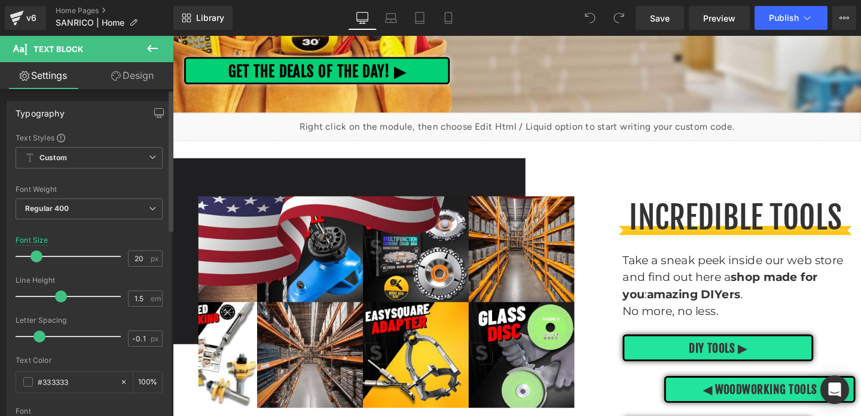
click at [35, 255] on span at bounding box center [37, 257] width 12 height 12
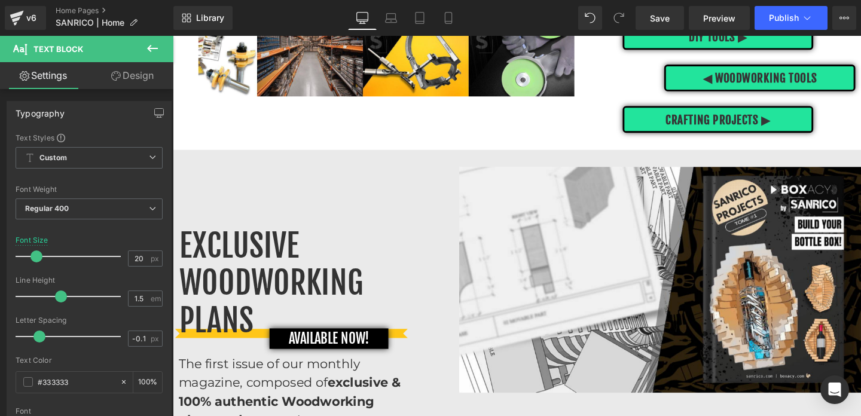
scroll to position [683, 0]
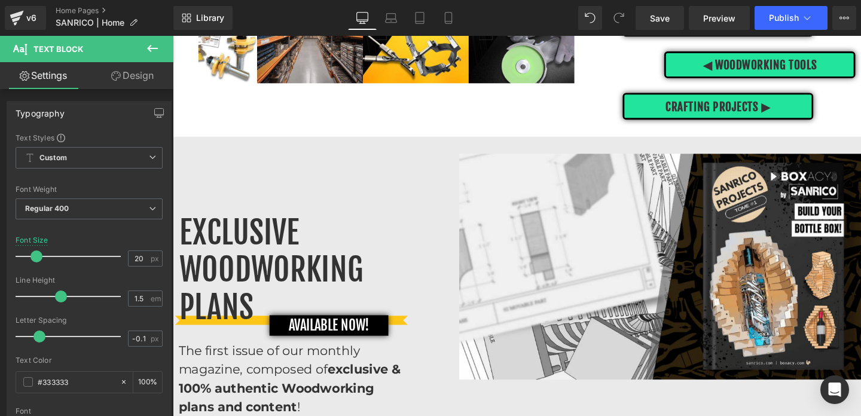
click at [258, 366] on span "The first issue of our monthly magazine, composed of exclusive & 100% authentic…" at bounding box center [296, 396] width 234 height 75
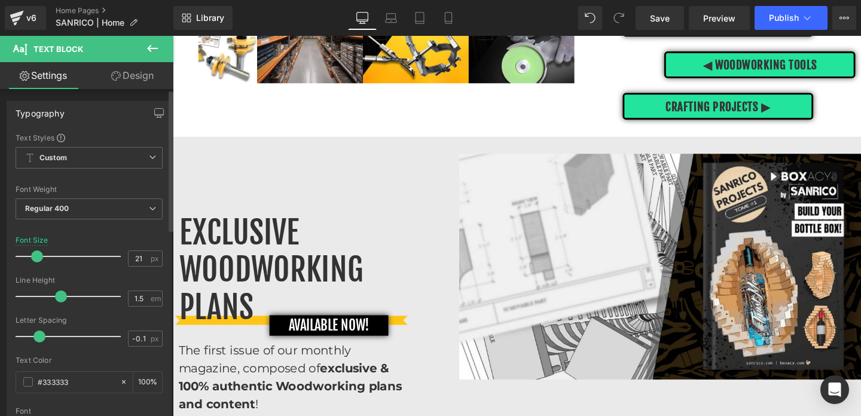
type input "20"
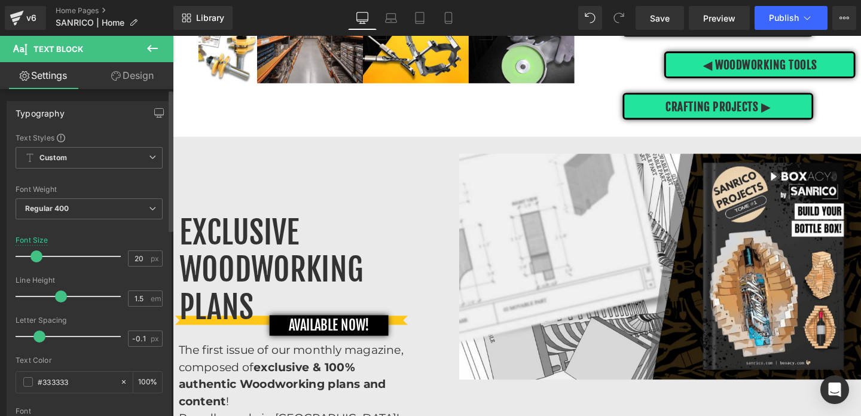
click at [35, 257] on span at bounding box center [37, 257] width 12 height 12
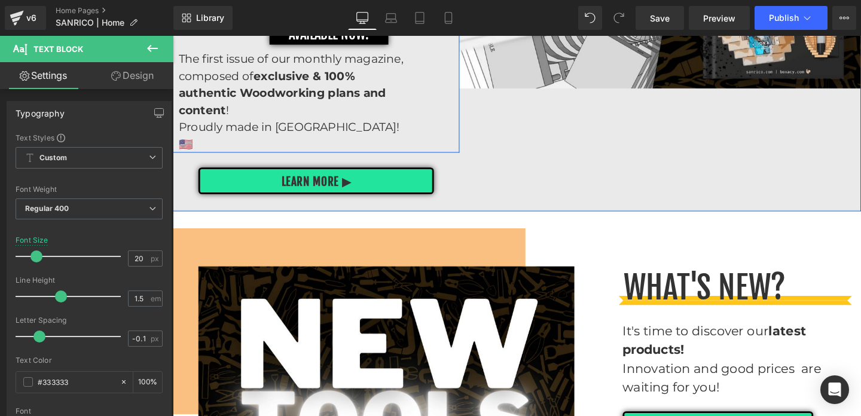
scroll to position [1019, 0]
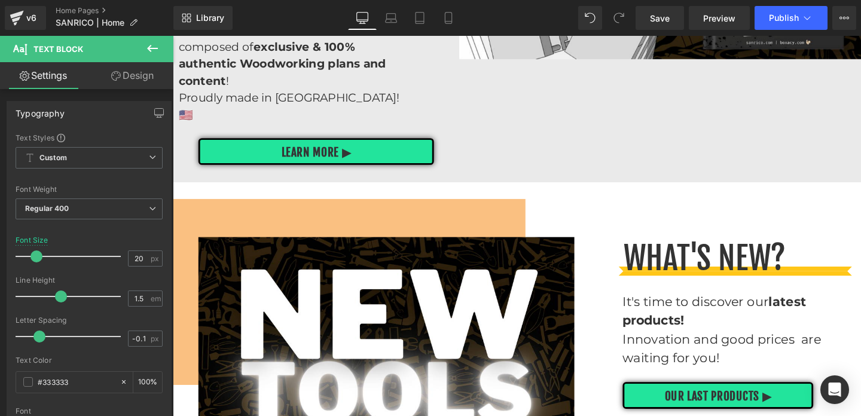
click at [672, 322] on strong "latest products!" at bounding box center [742, 325] width 193 height 36
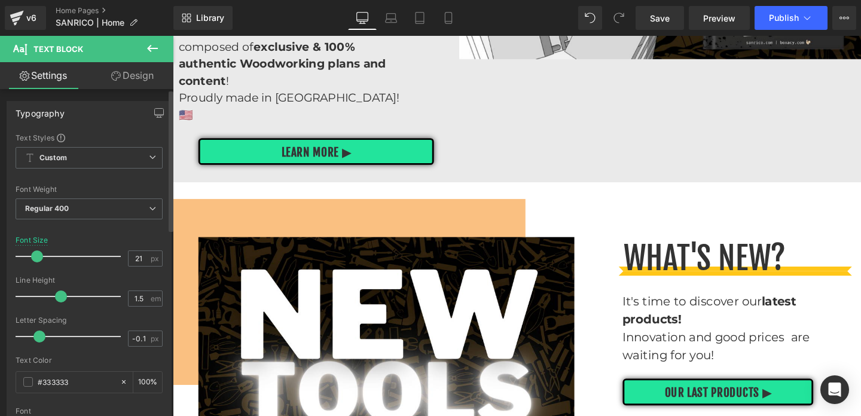
type input "20"
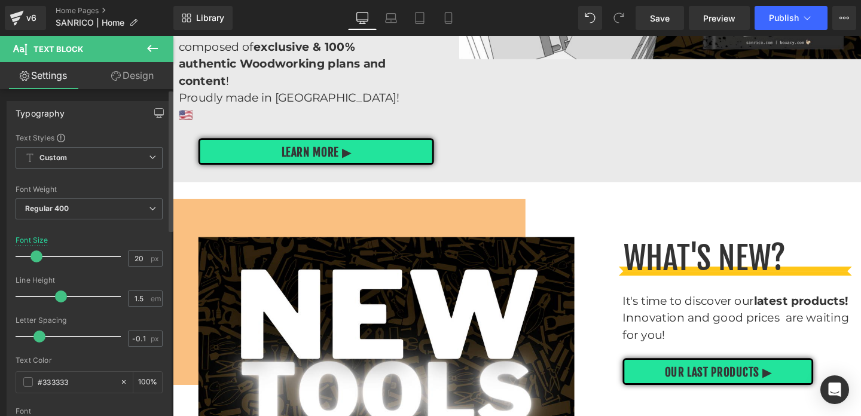
click at [35, 257] on span at bounding box center [37, 257] width 12 height 12
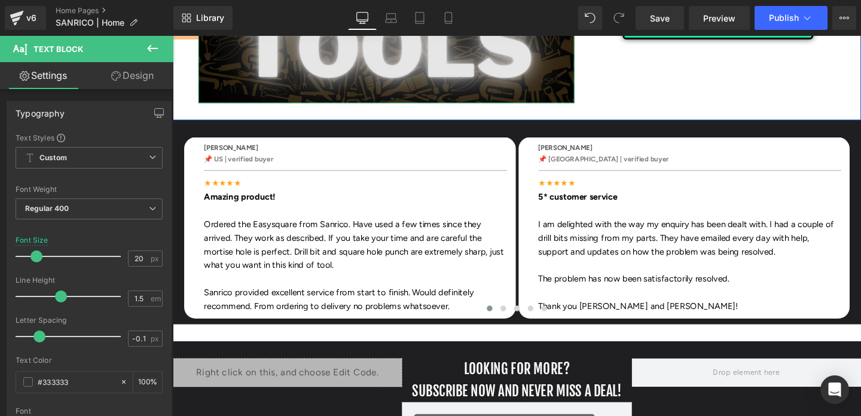
scroll to position [1401, 0]
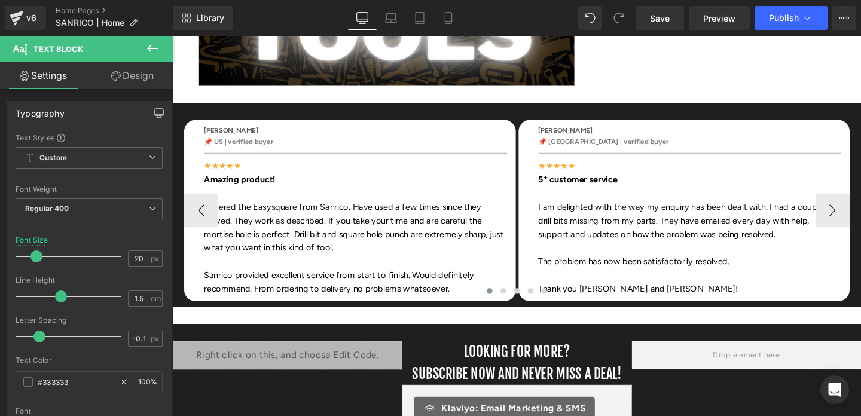
click at [338, 211] on font "Ordered the Easysquare from Sanrico. Have used a few times since they arrived. …" at bounding box center [363, 238] width 315 height 54
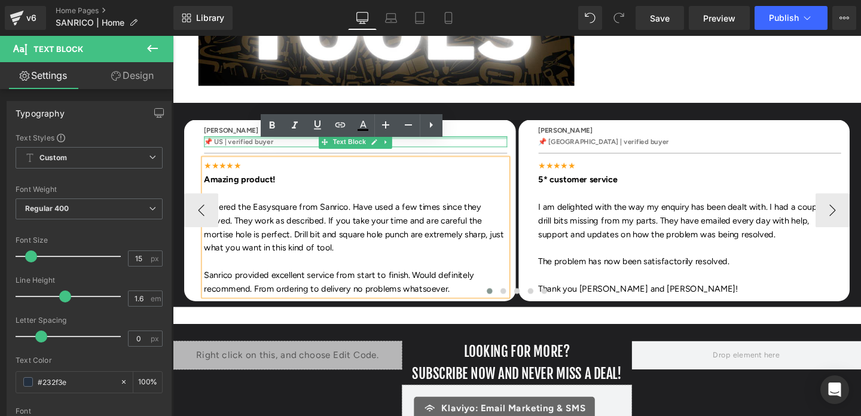
click at [492, 130] on p "[PERSON_NAME]" at bounding box center [365, 135] width 319 height 11
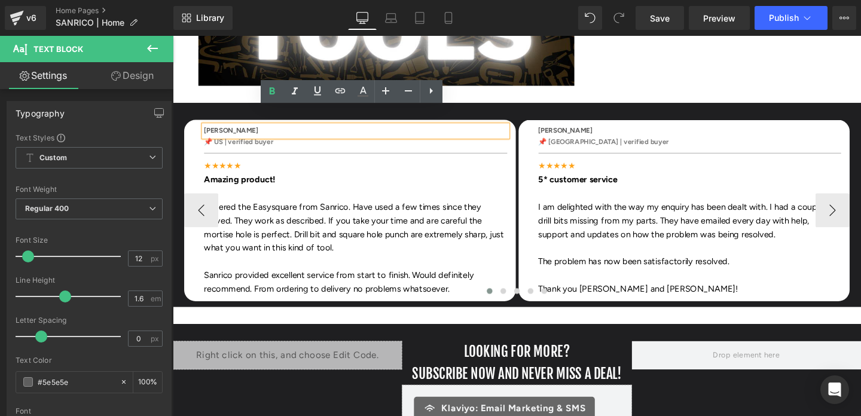
click at [529, 130] on div "[PERSON_NAME] Text Block 📌 US | verified buyer Text Block Separator ★★★★★ Amazi…" at bounding box center [359, 219] width 349 height 179
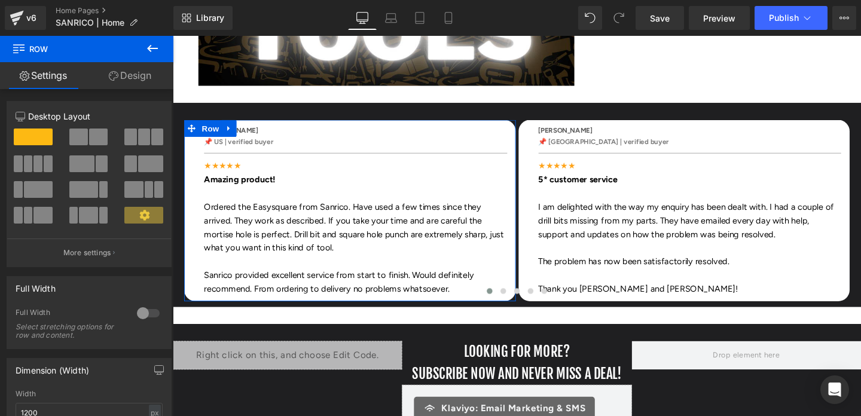
click at [127, 80] on link "Design" at bounding box center [130, 75] width 87 height 27
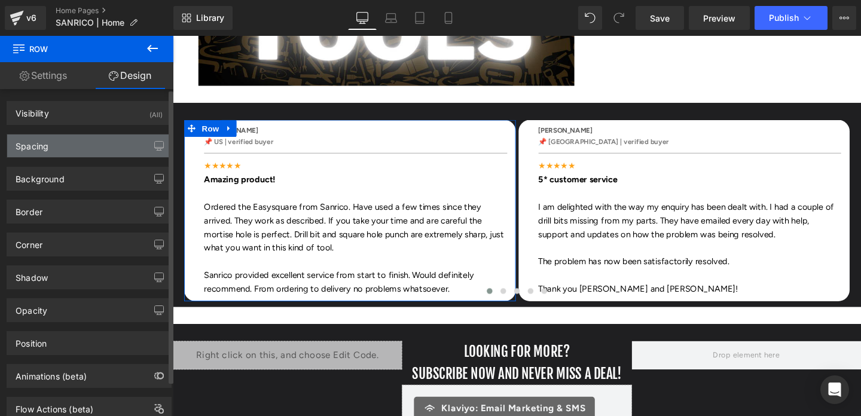
click at [75, 142] on div "Spacing" at bounding box center [89, 146] width 164 height 23
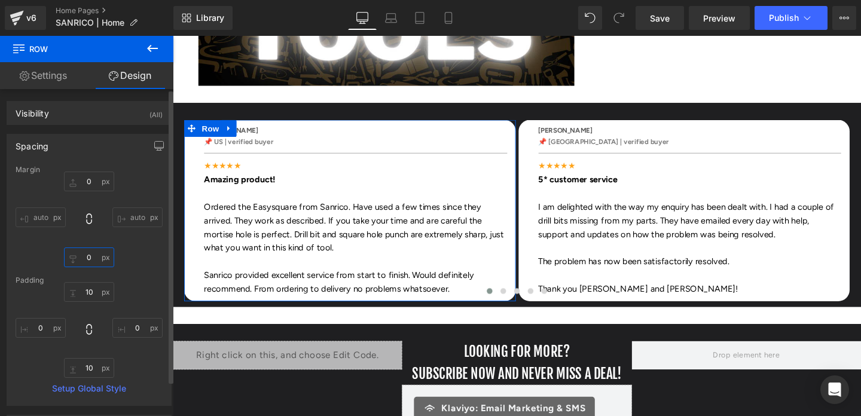
click at [87, 257] on input "0" at bounding box center [89, 258] width 50 height 20
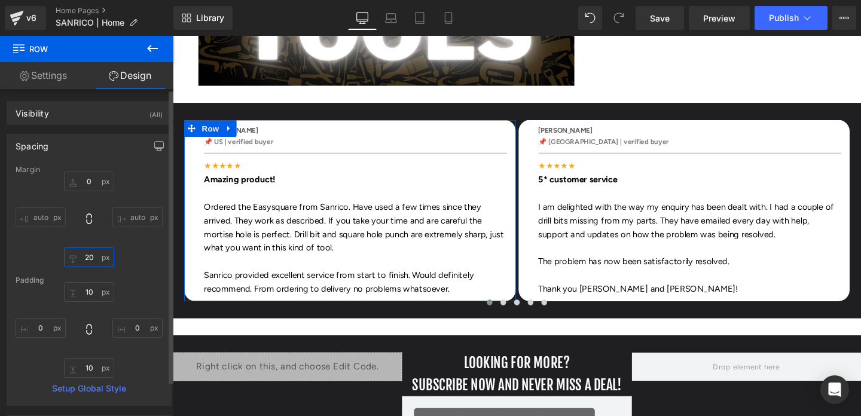
type input "2"
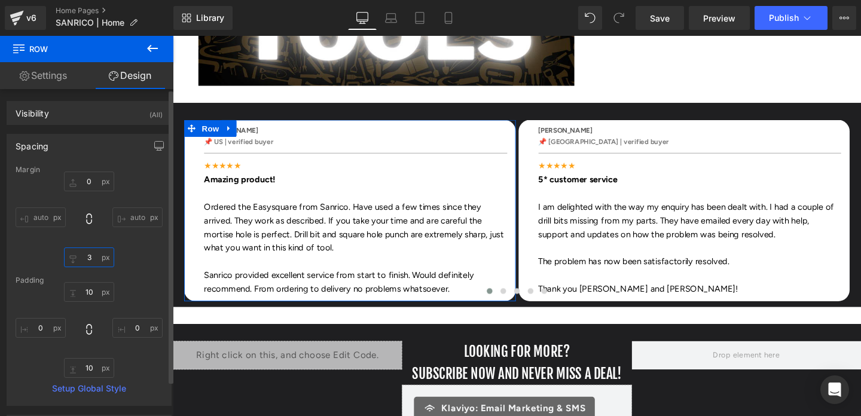
type input "30"
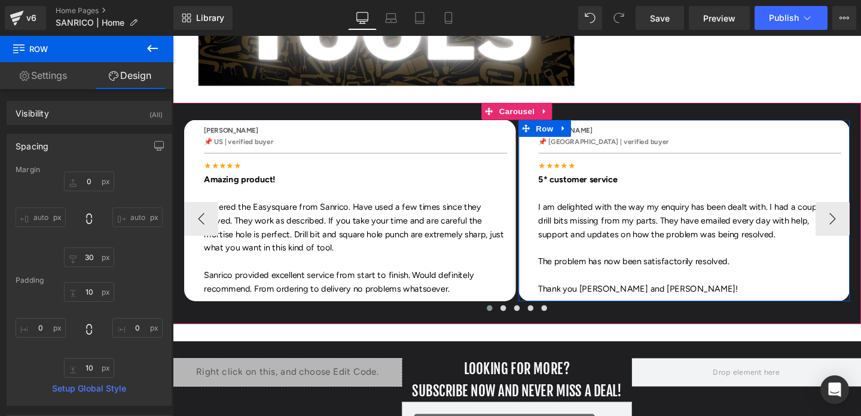
click at [545, 173] on div "[PERSON_NAME] Text Block 📌 [GEOGRAPHIC_DATA] | verified buyer Text Block Separa…" at bounding box center [711, 219] width 349 height 179
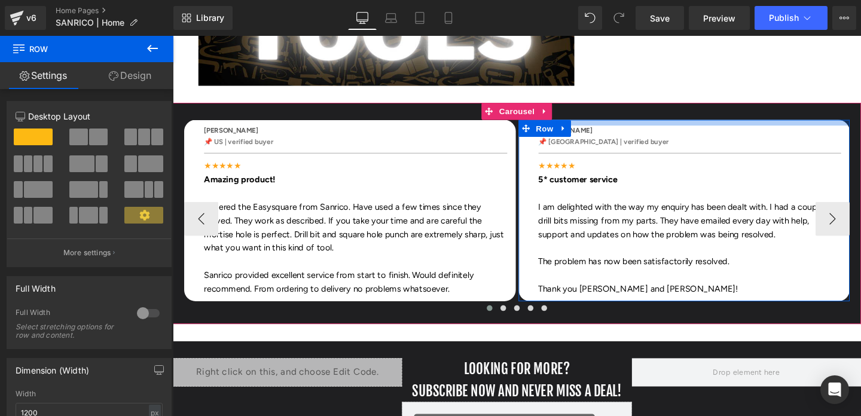
click at [666, 124] on div at bounding box center [711, 127] width 349 height 6
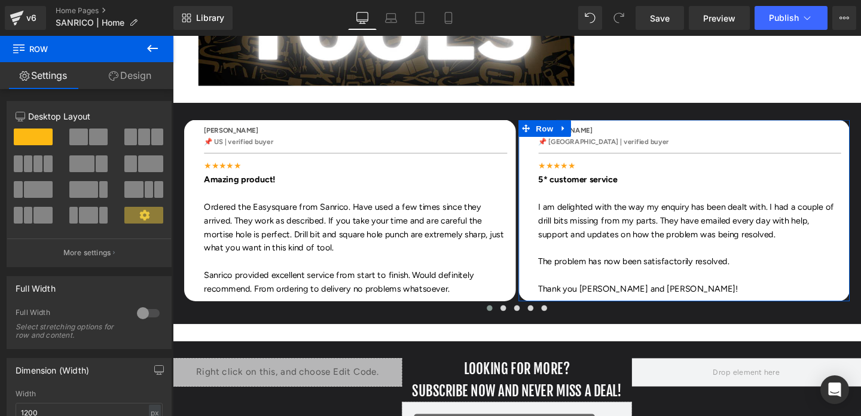
click at [139, 77] on link "Design" at bounding box center [130, 75] width 87 height 27
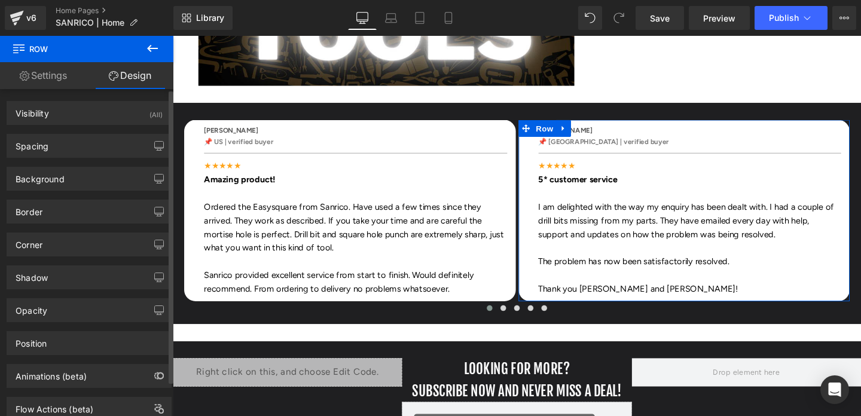
type input "0"
type input "10"
type input "0"
type input "10"
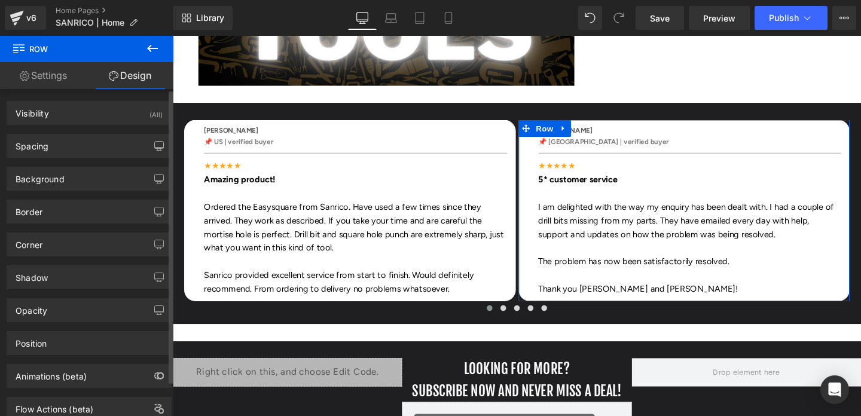
type input "0"
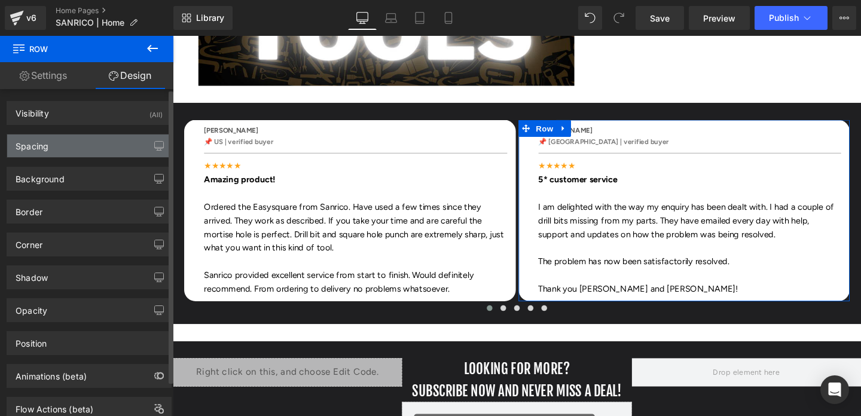
click at [60, 148] on div "Spacing" at bounding box center [89, 146] width 164 height 23
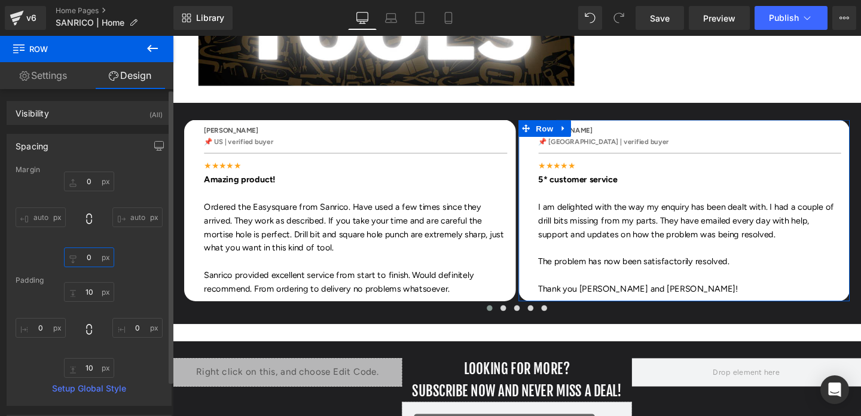
click at [88, 257] on input "0" at bounding box center [89, 258] width 50 height 20
type input "30"
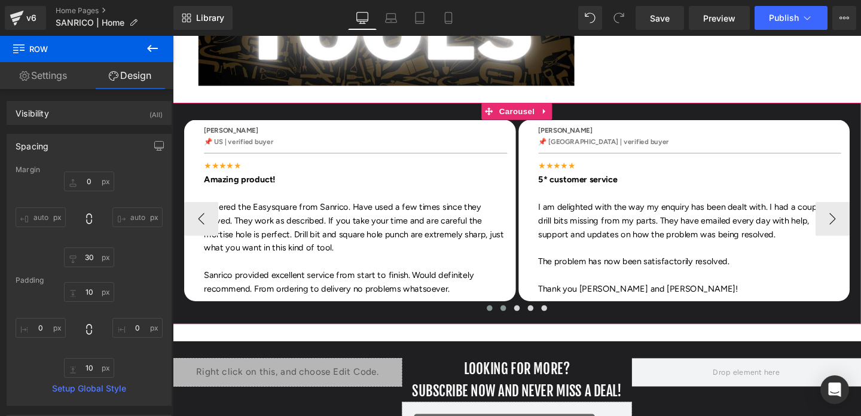
click at [522, 319] on span at bounding box center [520, 322] width 6 height 6
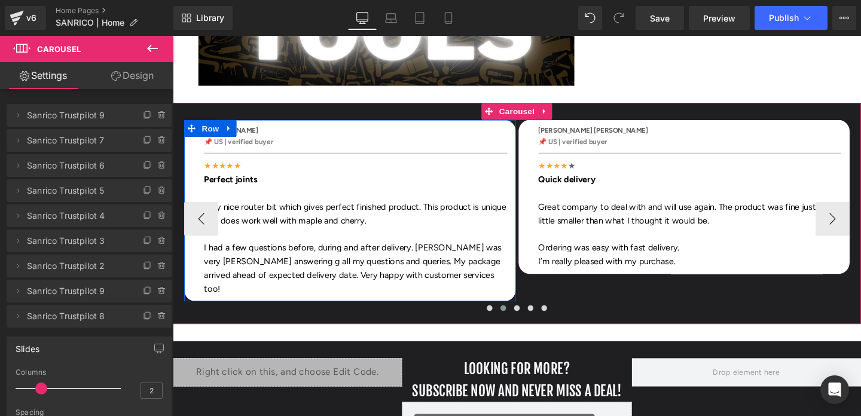
click at [505, 124] on div "[PERSON_NAME] Text Block 📌 US | verified buyer Text Block Separator ★★★★★ Perfe…" at bounding box center [359, 219] width 349 height 191
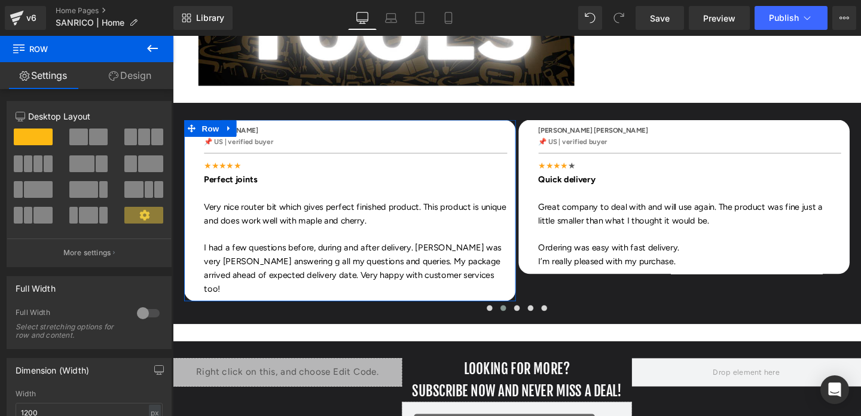
click at [128, 72] on link "Design" at bounding box center [130, 75] width 87 height 27
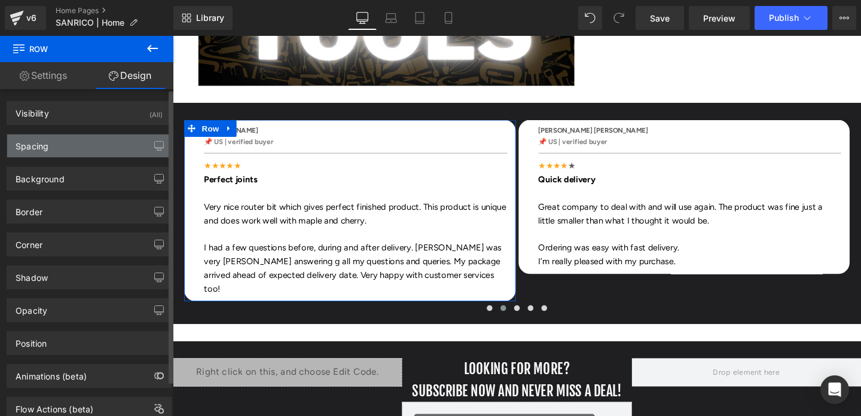
click at [65, 143] on div "Spacing" at bounding box center [89, 146] width 164 height 23
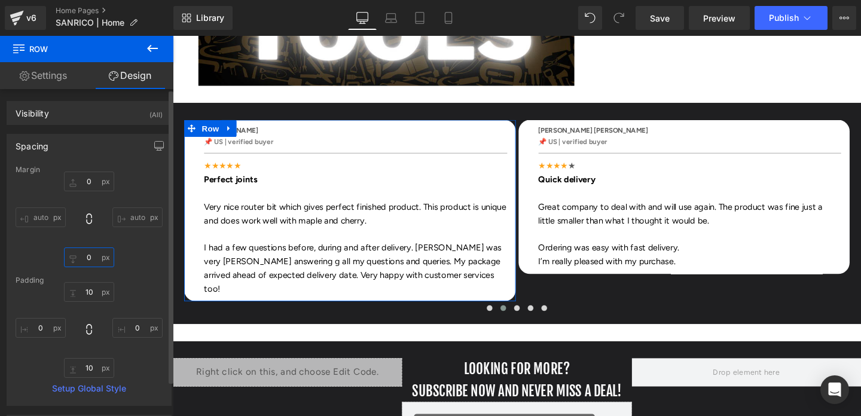
click at [87, 257] on input "0" at bounding box center [89, 258] width 50 height 20
type input "30"
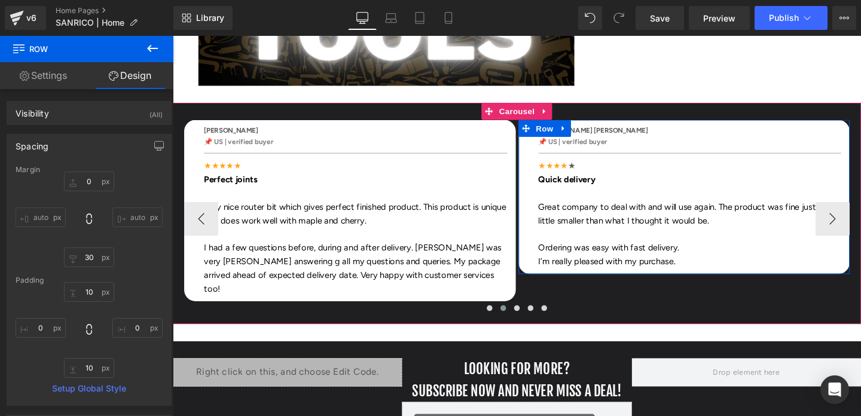
click at [758, 124] on div "[PERSON_NAME] [PERSON_NAME] Text Block 📌 US | verified buyer Text Block Separat…" at bounding box center [711, 205] width 349 height 162
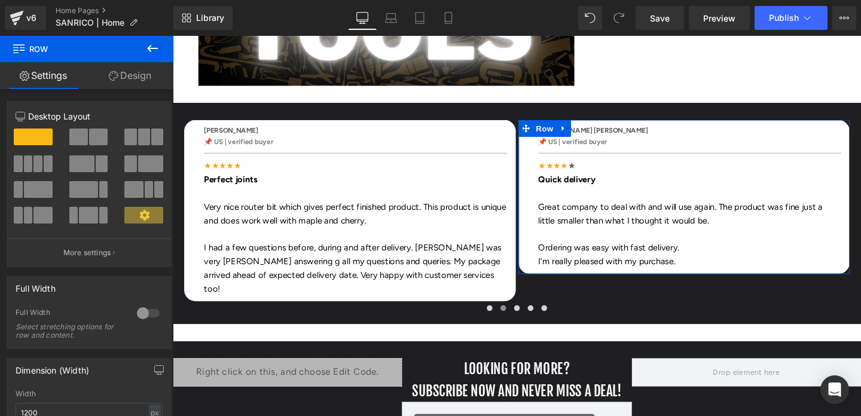
click at [148, 80] on link "Design" at bounding box center [130, 75] width 87 height 27
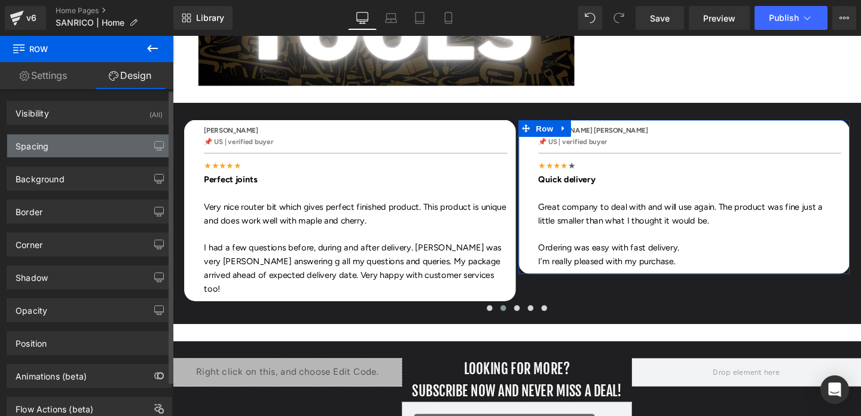
click at [75, 150] on div "Spacing" at bounding box center [89, 146] width 164 height 23
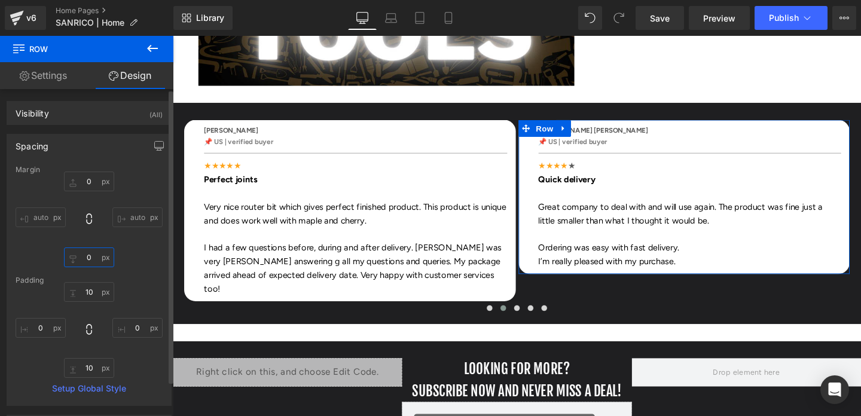
click at [89, 258] on input "0" at bounding box center [89, 258] width 50 height 20
type input "30"
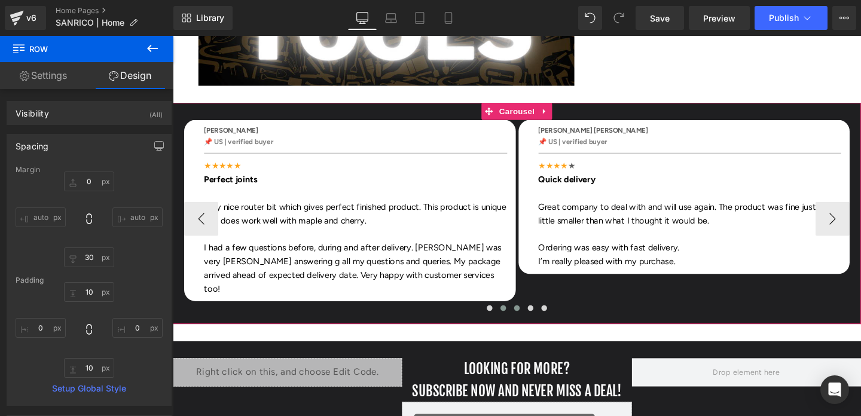
click at [537, 319] on span at bounding box center [535, 322] width 6 height 6
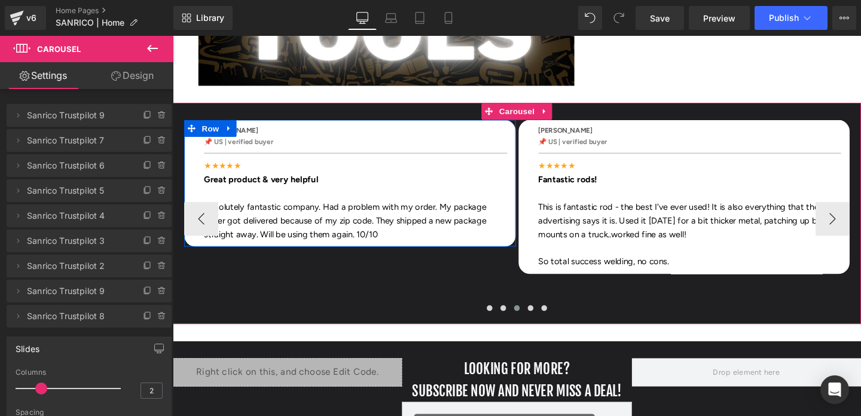
click at [492, 124] on div "[PERSON_NAME] Text Block 📌 US | verified buyer Text Block Separator ★★★★★ Great…" at bounding box center [359, 190] width 349 height 133
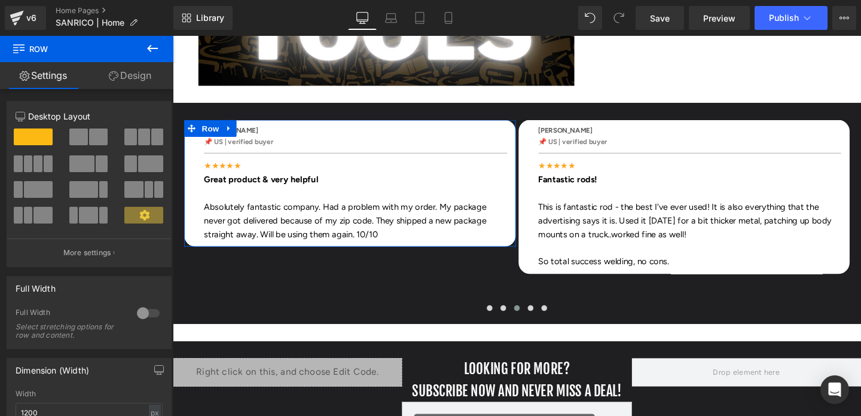
click at [150, 75] on link "Design" at bounding box center [130, 75] width 87 height 27
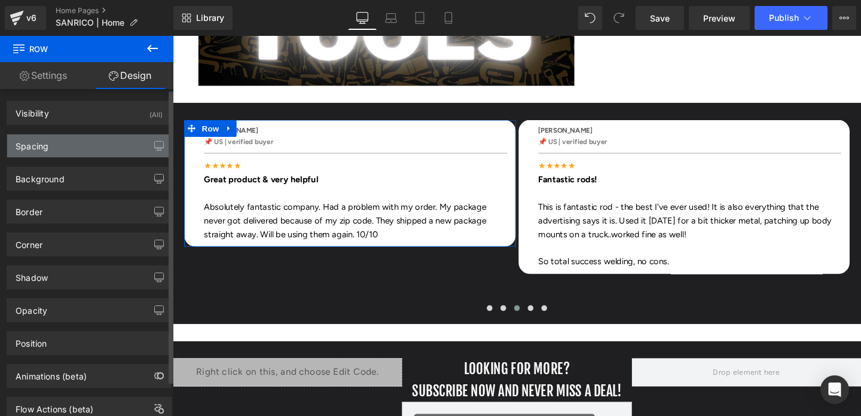
click at [71, 152] on div "Spacing" at bounding box center [89, 146] width 164 height 23
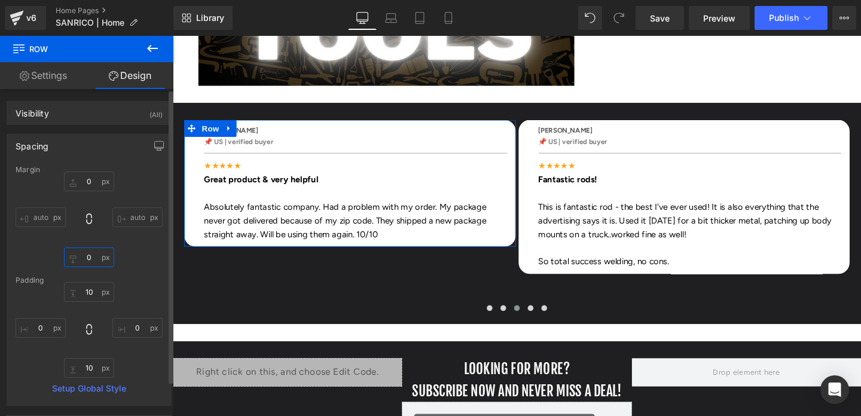
click at [88, 261] on input "0" at bounding box center [89, 258] width 50 height 20
type input "30"
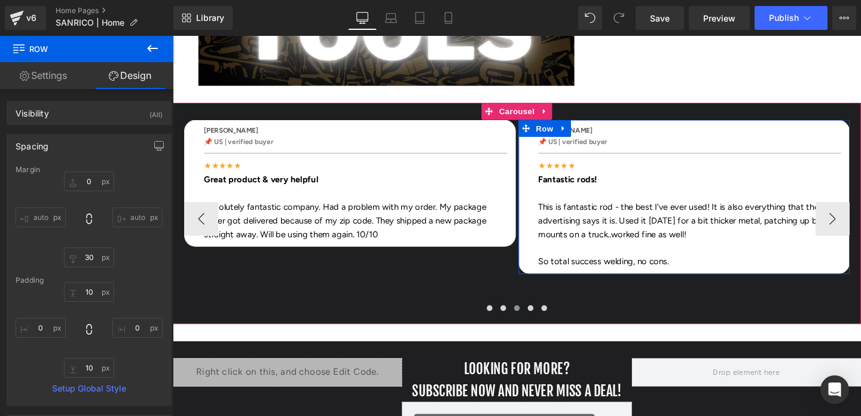
click at [674, 124] on div "[PERSON_NAME] Text Block 📌 US | verified buyer Text Block Separator ★★★★★ Fanta…" at bounding box center [711, 205] width 349 height 162
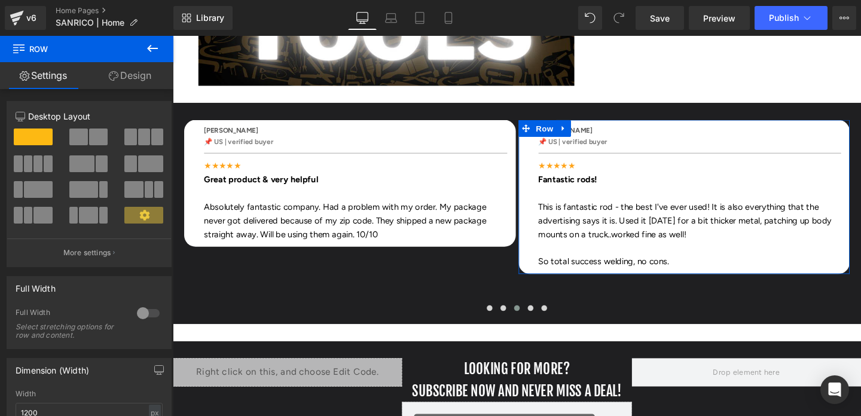
click at [153, 83] on link "Design" at bounding box center [130, 75] width 87 height 27
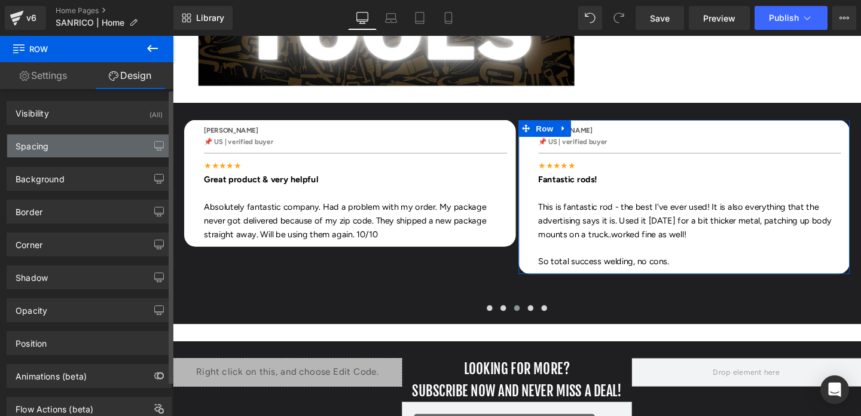
click at [79, 141] on div "Spacing" at bounding box center [89, 146] width 164 height 23
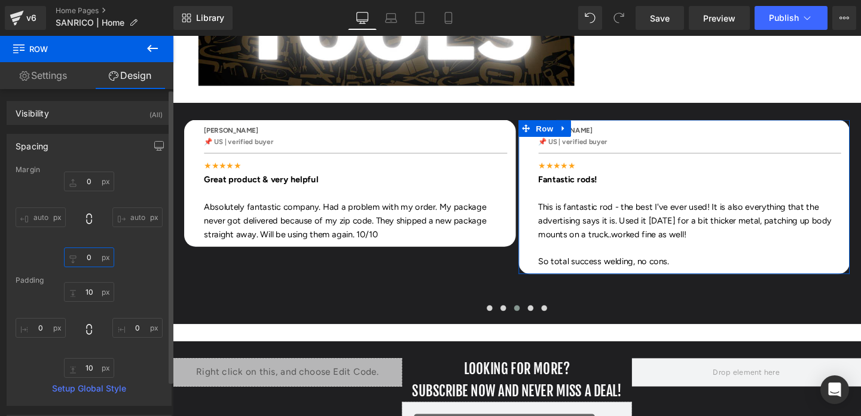
click at [90, 260] on input "0" at bounding box center [89, 258] width 50 height 20
type input "30"
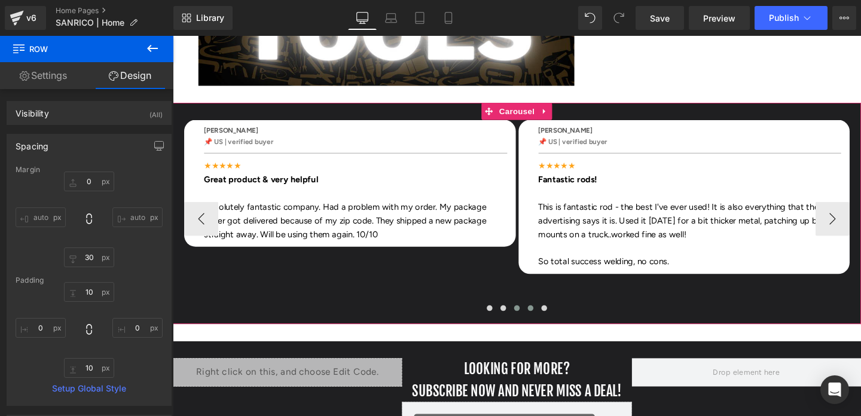
click at [550, 319] on span at bounding box center [549, 322] width 6 height 6
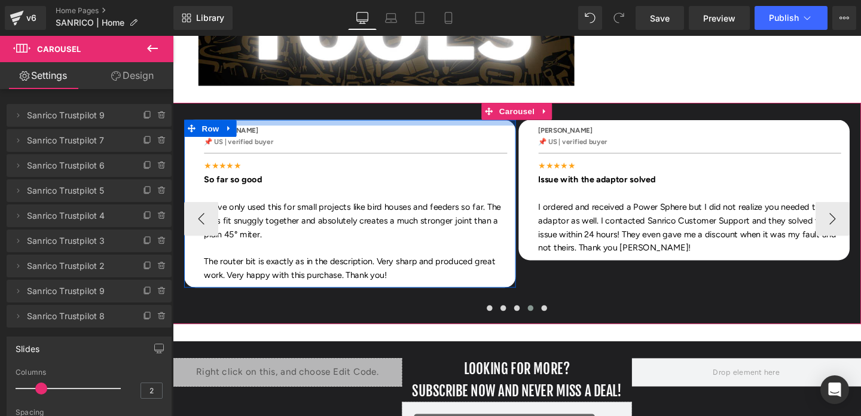
click at [466, 124] on div at bounding box center [359, 127] width 349 height 6
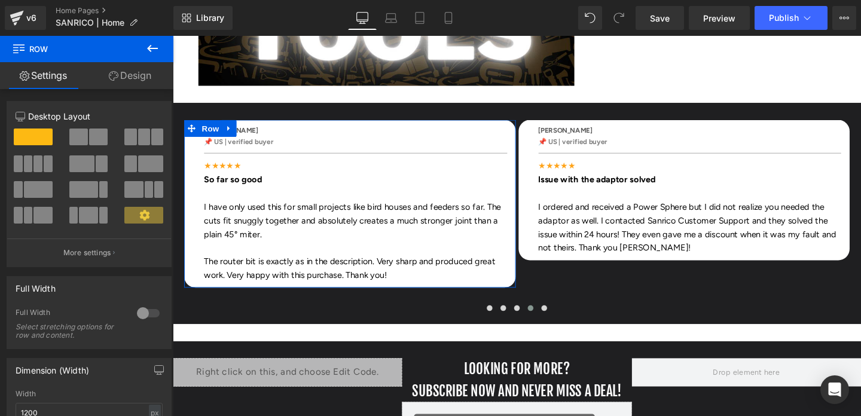
click at [153, 83] on link "Design" at bounding box center [130, 75] width 87 height 27
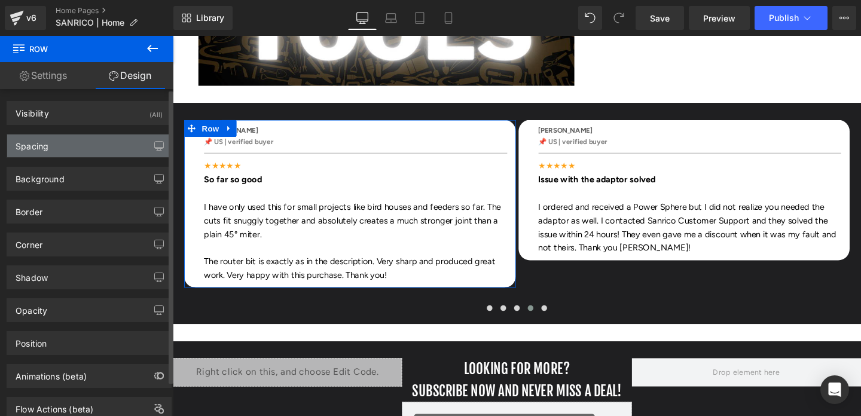
click at [78, 152] on div "Spacing" at bounding box center [89, 146] width 164 height 23
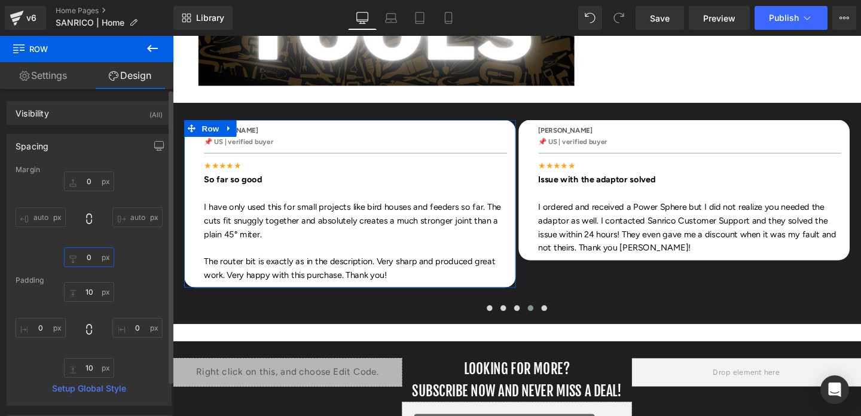
click at [89, 257] on input "0" at bounding box center [89, 258] width 50 height 20
type input "30"
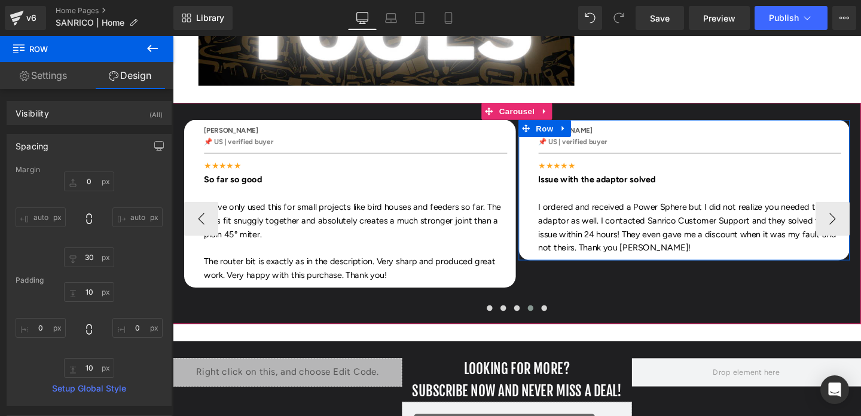
click at [823, 124] on div "[PERSON_NAME] Text Block 📌 US | verified buyer Text Block Separator ★★★★★ Issue…" at bounding box center [711, 198] width 349 height 148
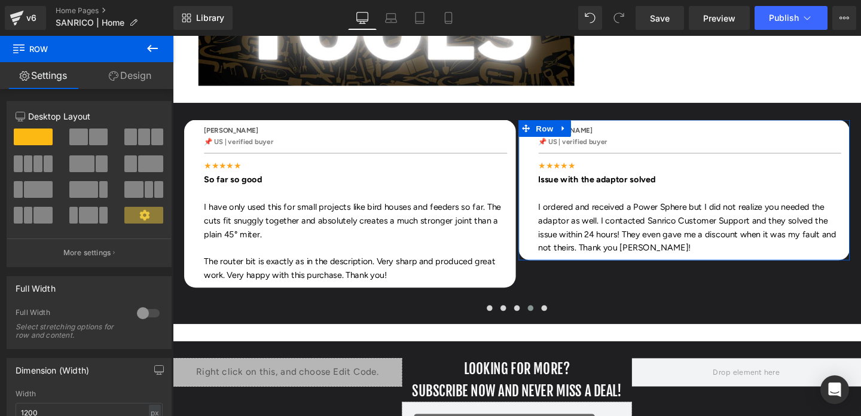
click at [148, 78] on link "Design" at bounding box center [130, 75] width 87 height 27
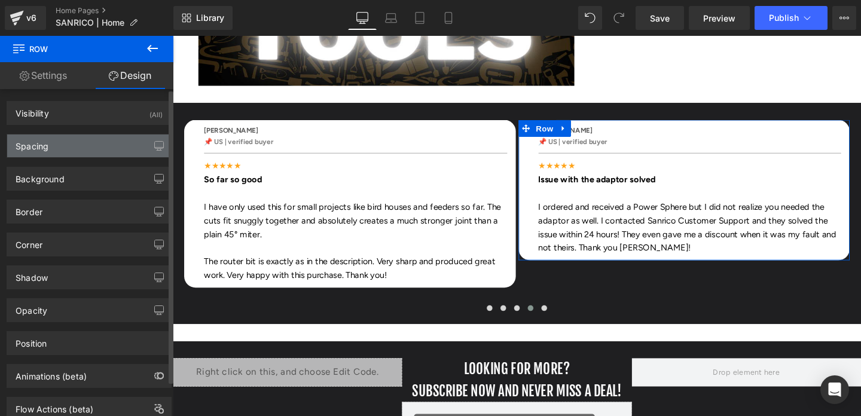
type input "0"
type input "10"
type input "0"
type input "10"
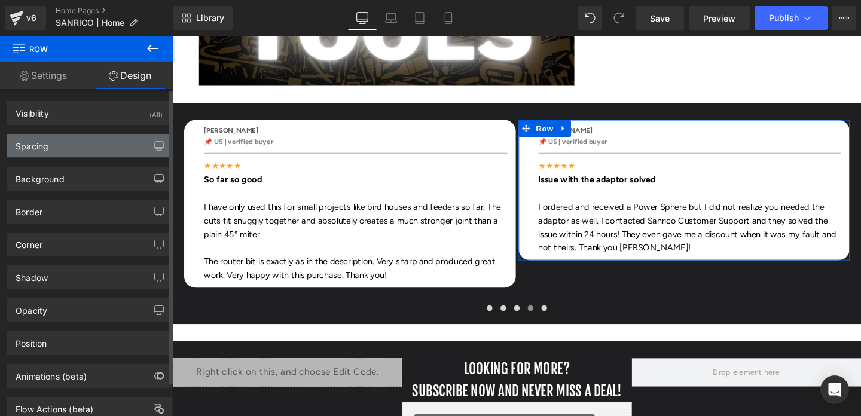
type input "0"
click at [79, 141] on div "Spacing" at bounding box center [89, 146] width 164 height 23
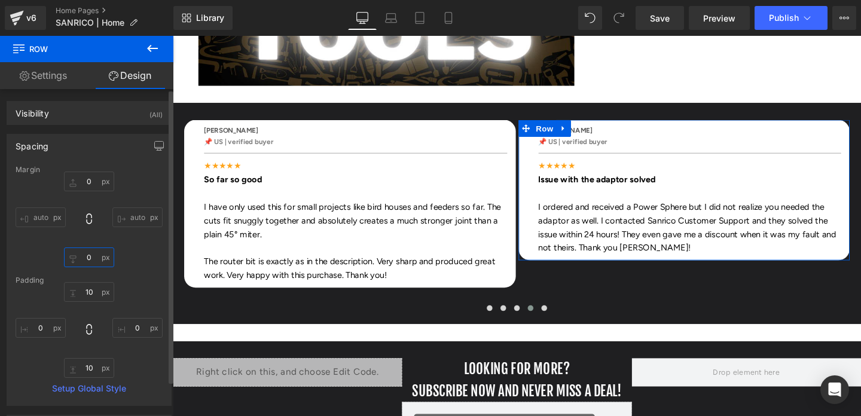
click at [84, 256] on input "0" at bounding box center [89, 258] width 50 height 20
type input "30"
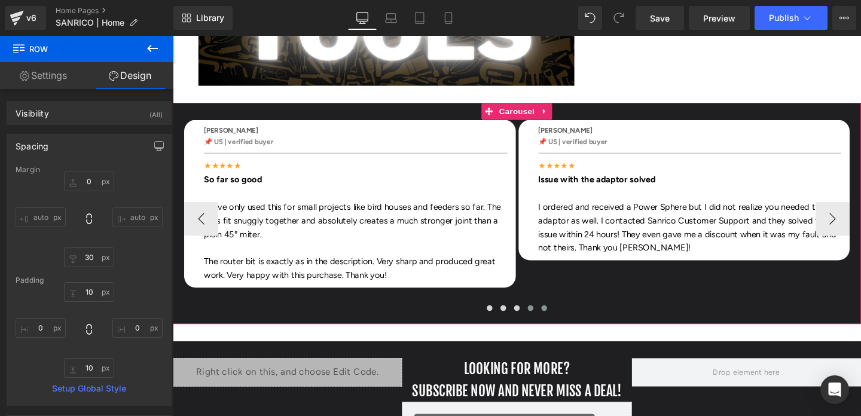
click at [563, 319] on span at bounding box center [563, 322] width 6 height 6
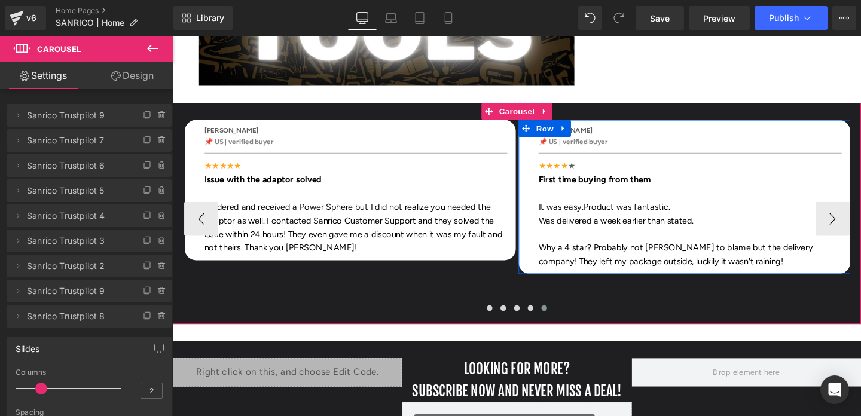
click at [764, 124] on div "[PERSON_NAME] Text Block 📌 US | verified buyer Text Block Separator ★★★★ ★ Firs…" at bounding box center [711, 205] width 349 height 162
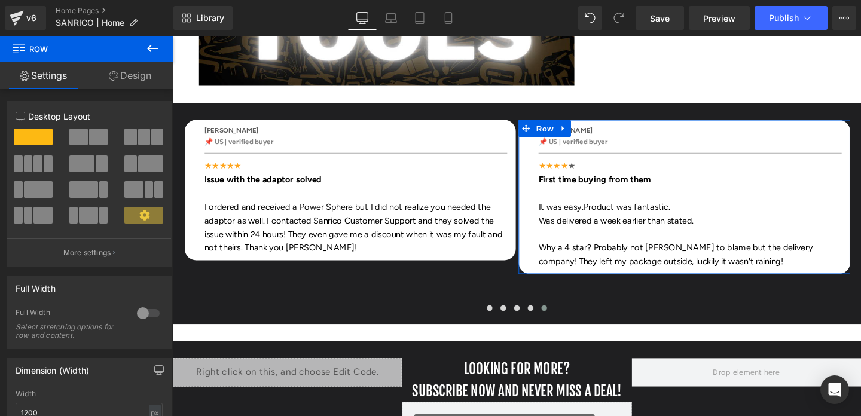
click at [144, 72] on link "Design" at bounding box center [130, 75] width 87 height 27
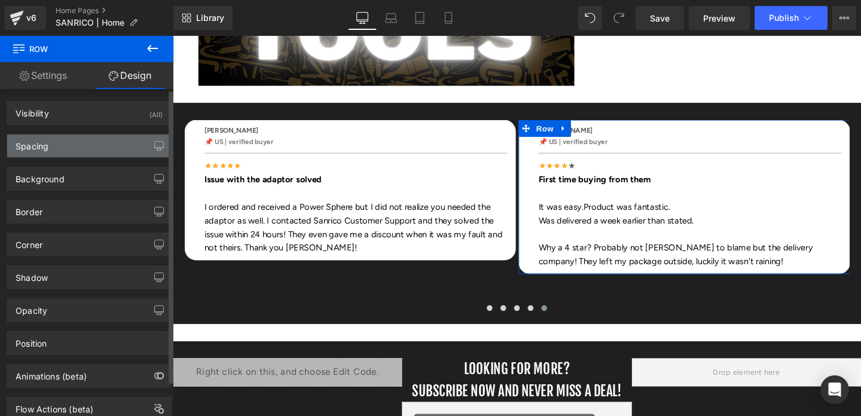
click at [77, 151] on div "Spacing" at bounding box center [89, 146] width 164 height 23
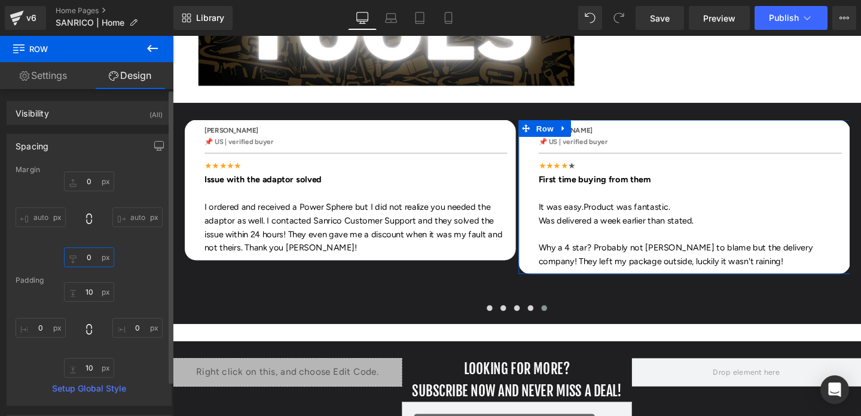
click at [88, 259] on input "0" at bounding box center [89, 258] width 50 height 20
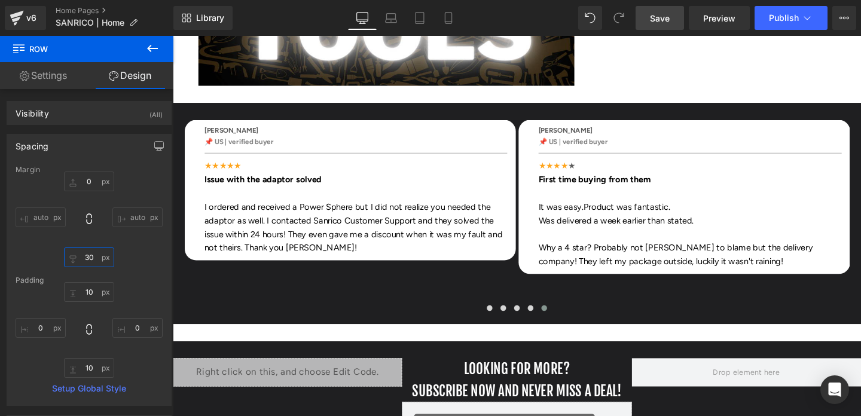
type input "30"
drag, startPoint x: 669, startPoint y: 19, endPoint x: 551, endPoint y: 121, distance: 156.5
click at [669, 19] on span "Save" at bounding box center [660, 18] width 20 height 13
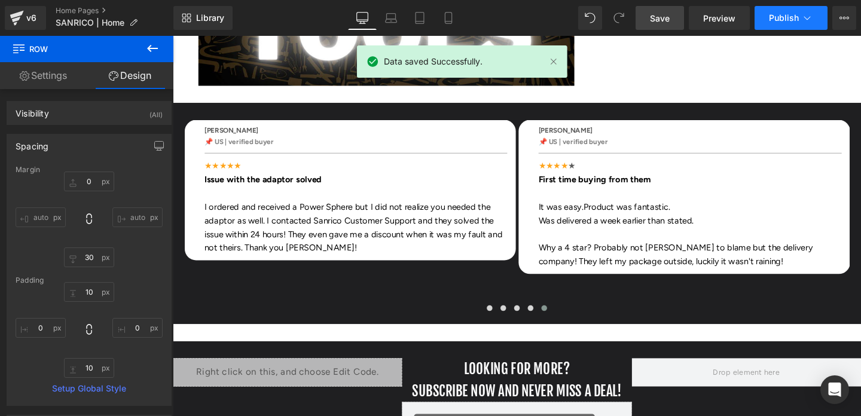
click at [773, 23] on button "Publish" at bounding box center [791, 18] width 73 height 24
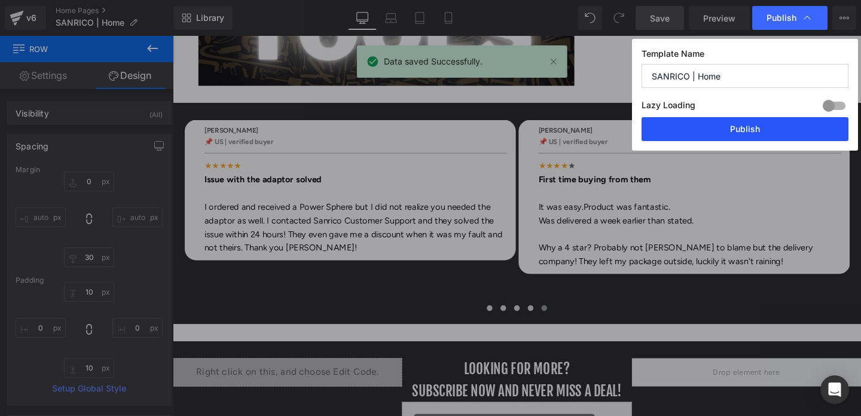
click at [742, 127] on button "Publish" at bounding box center [745, 129] width 207 height 24
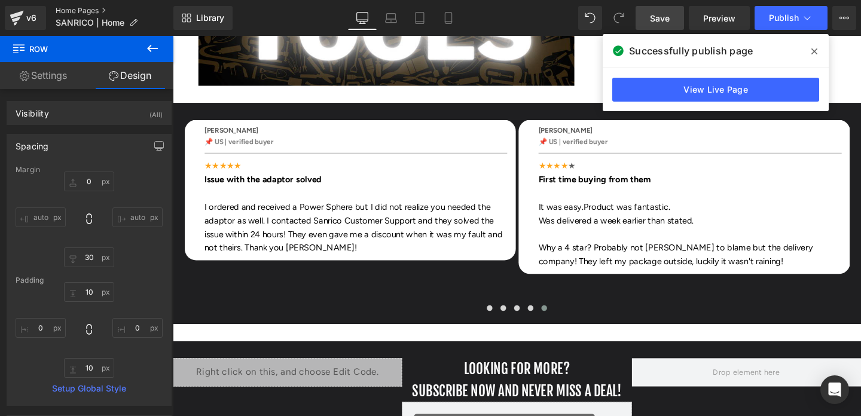
click at [62, 8] on link "Home Pages" at bounding box center [115, 11] width 118 height 10
